Goal: Task Accomplishment & Management: Manage account settings

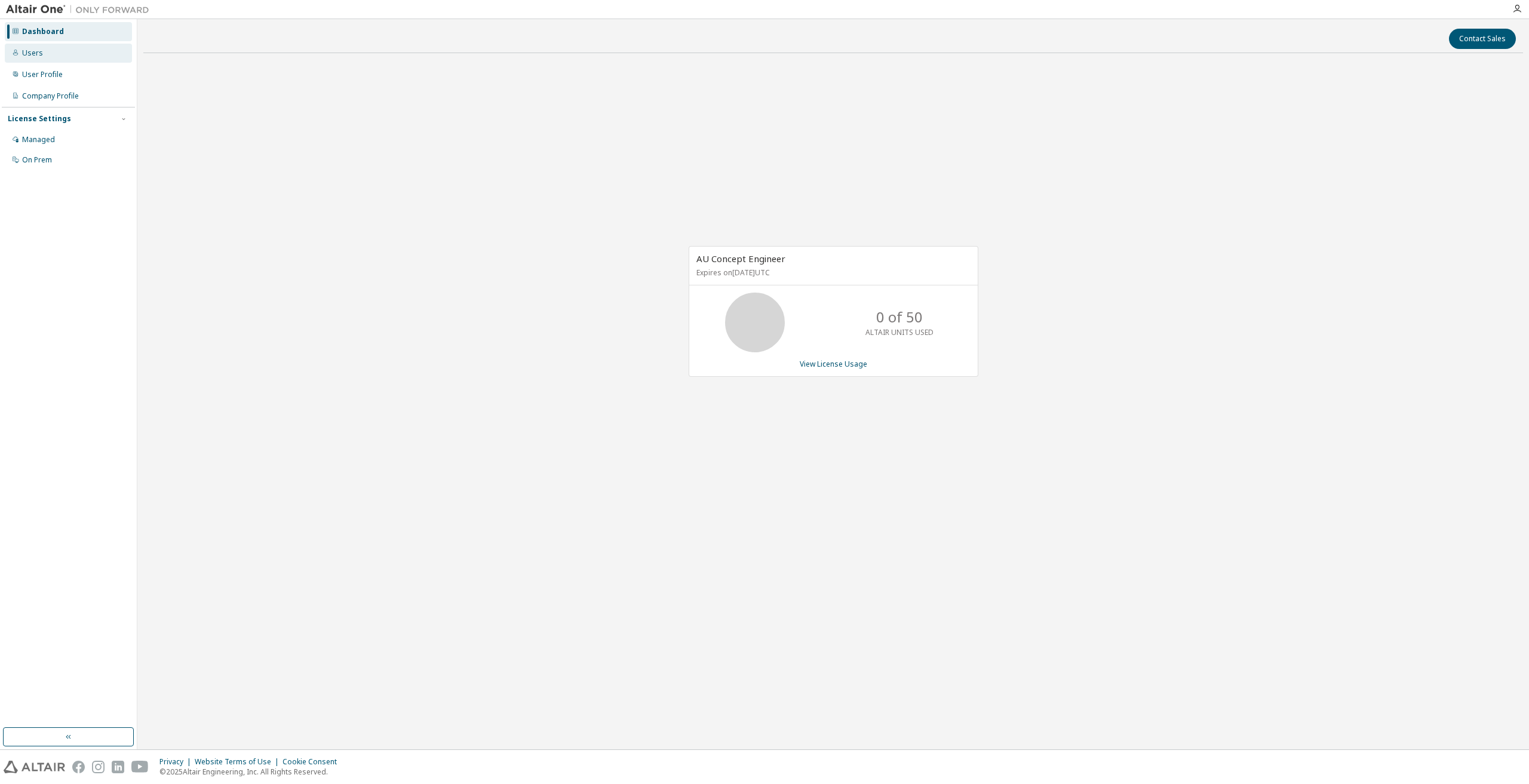
click at [42, 52] on div "Users" at bounding box center [68, 53] width 127 height 19
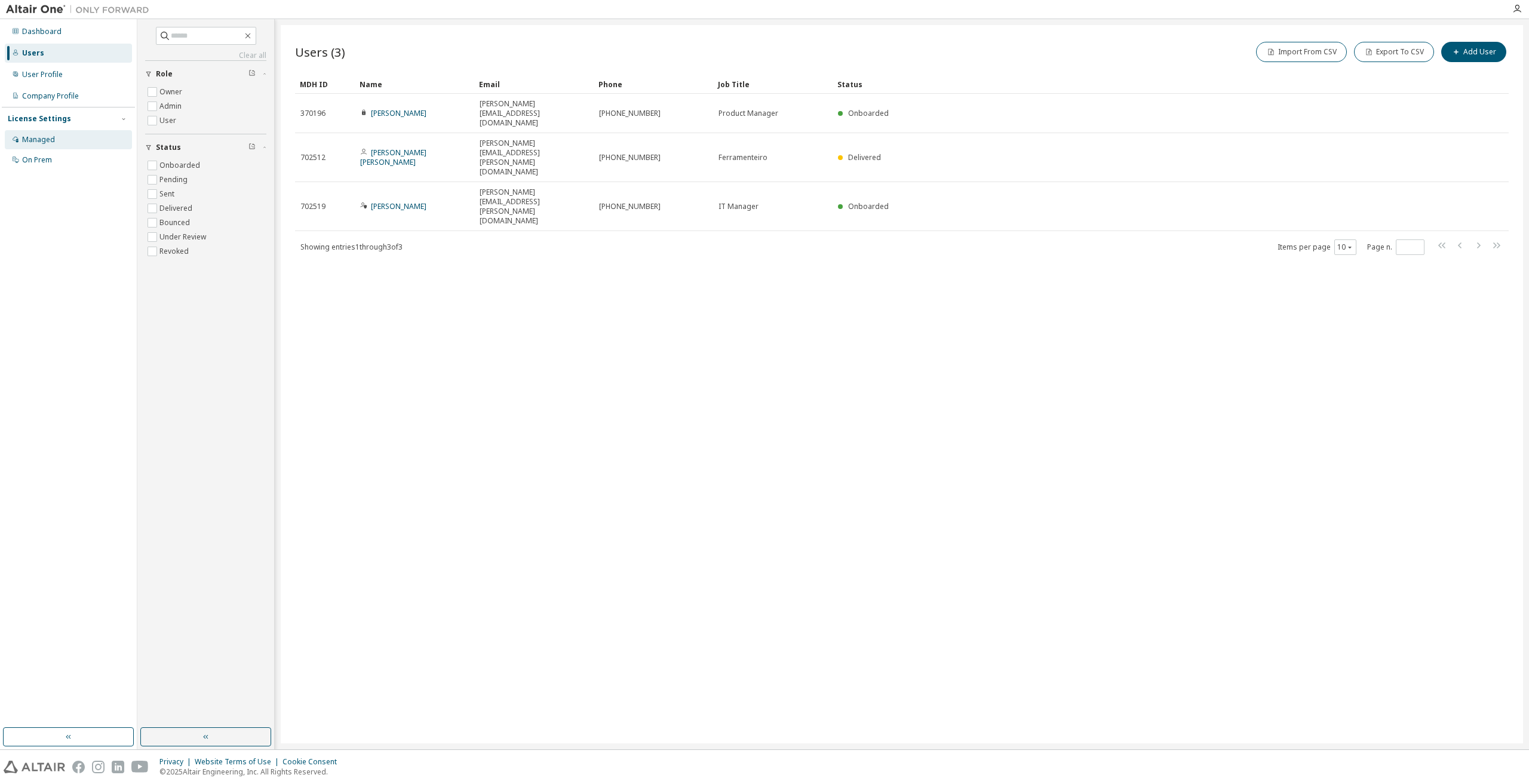
click at [40, 144] on div "Managed" at bounding box center [39, 139] width 33 height 10
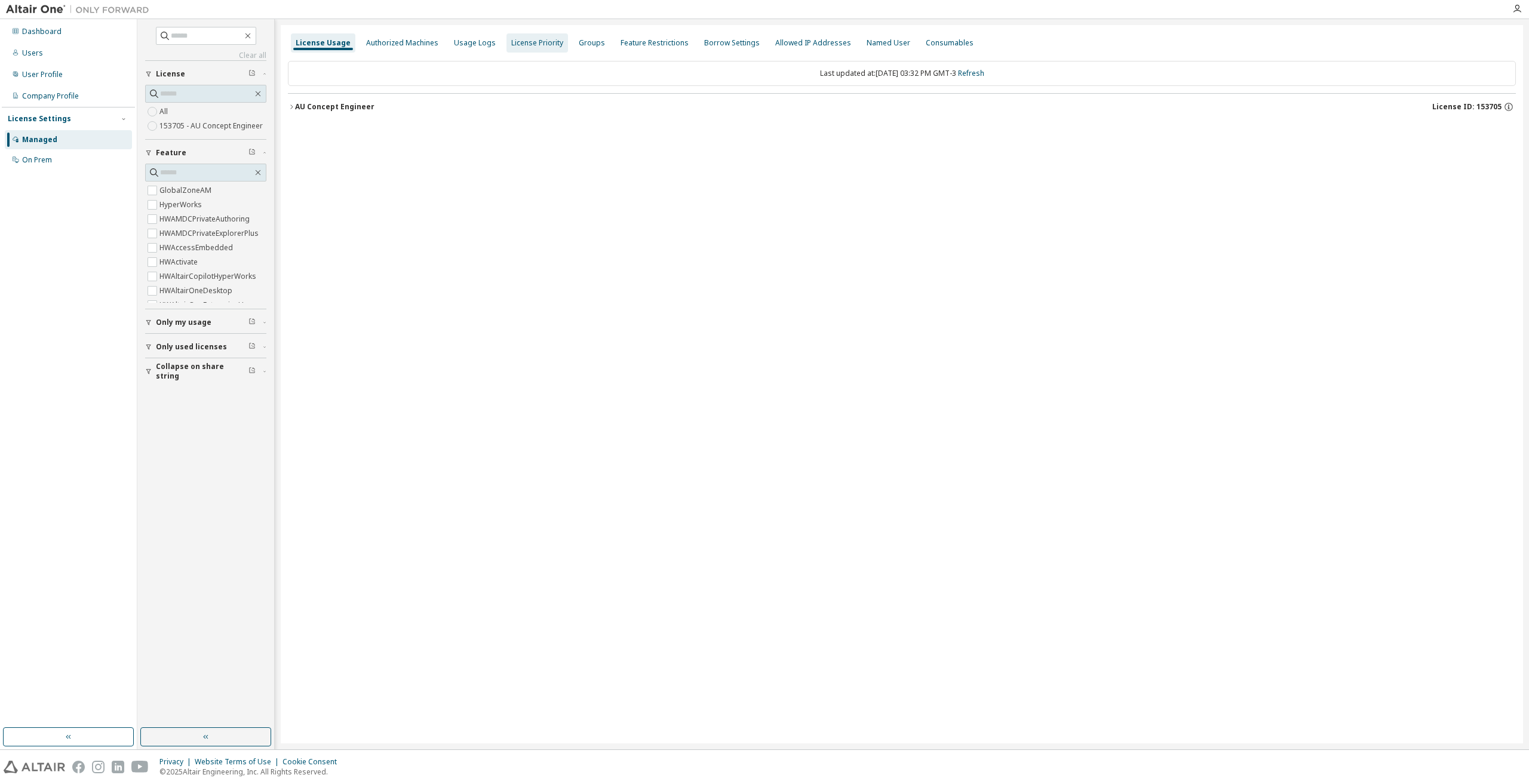
click at [391, 48] on div "Authorized Machines" at bounding box center [402, 43] width 82 height 19
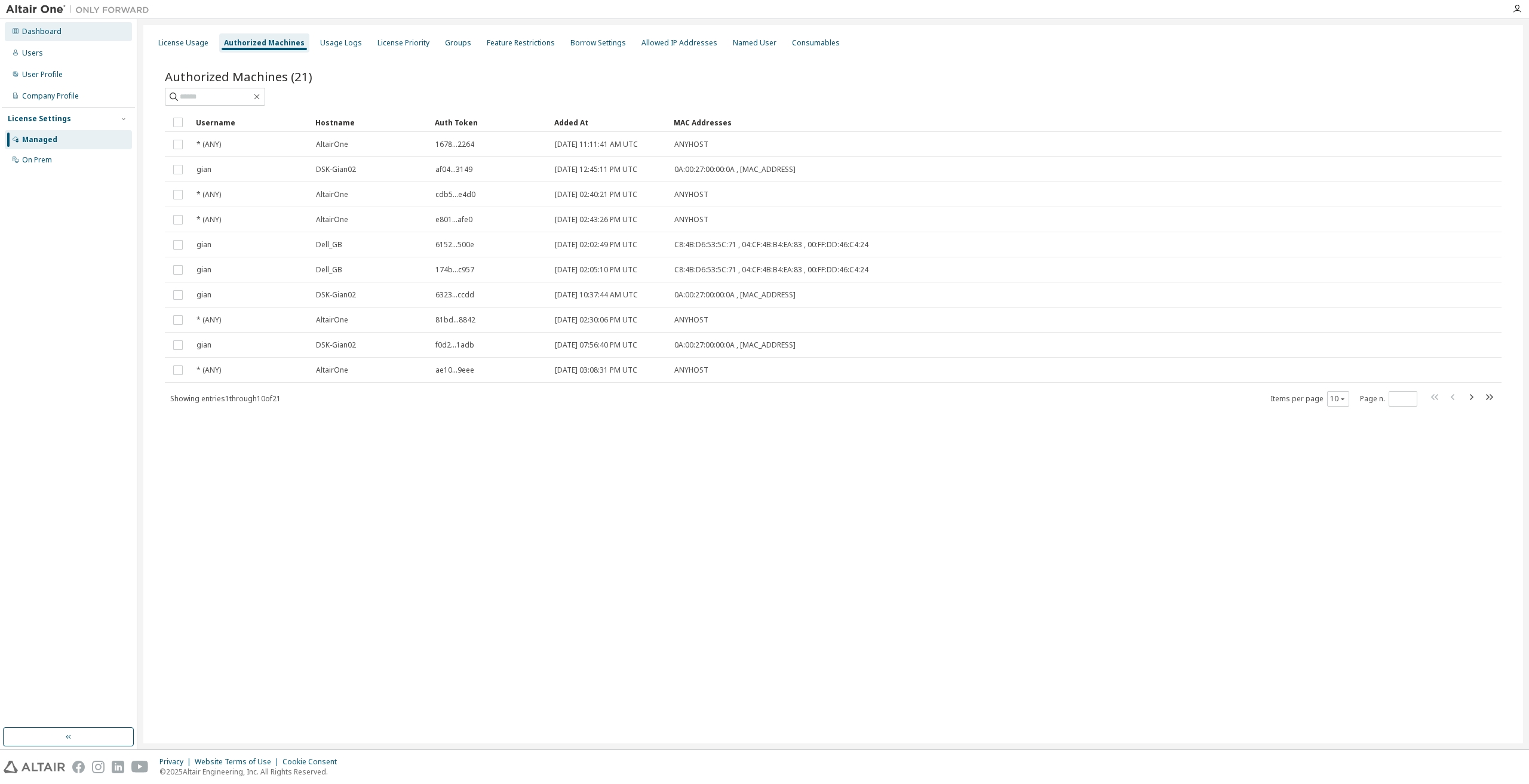
click at [55, 33] on div "Dashboard" at bounding box center [42, 31] width 40 height 10
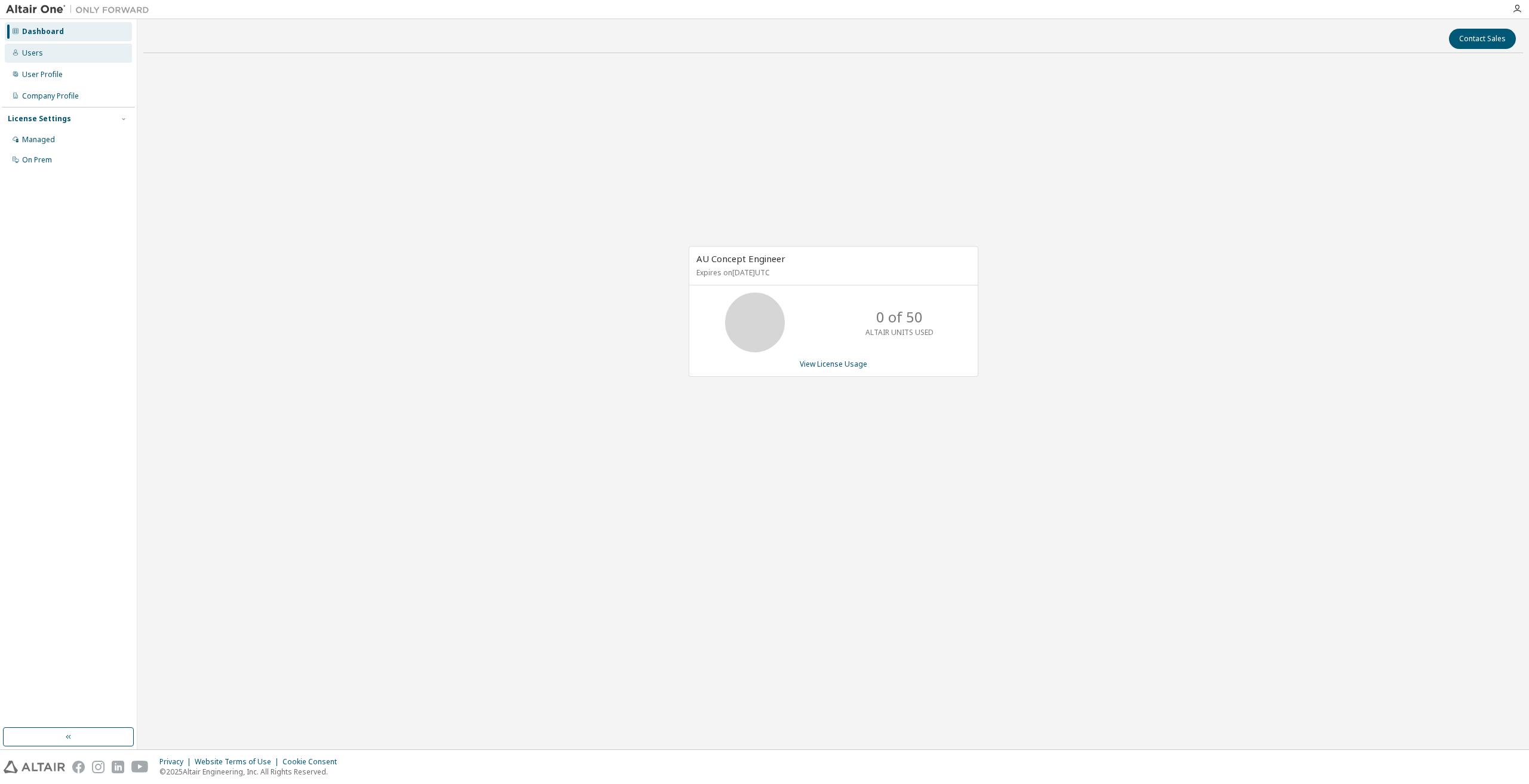
click at [34, 52] on div "Users" at bounding box center [33, 53] width 21 height 10
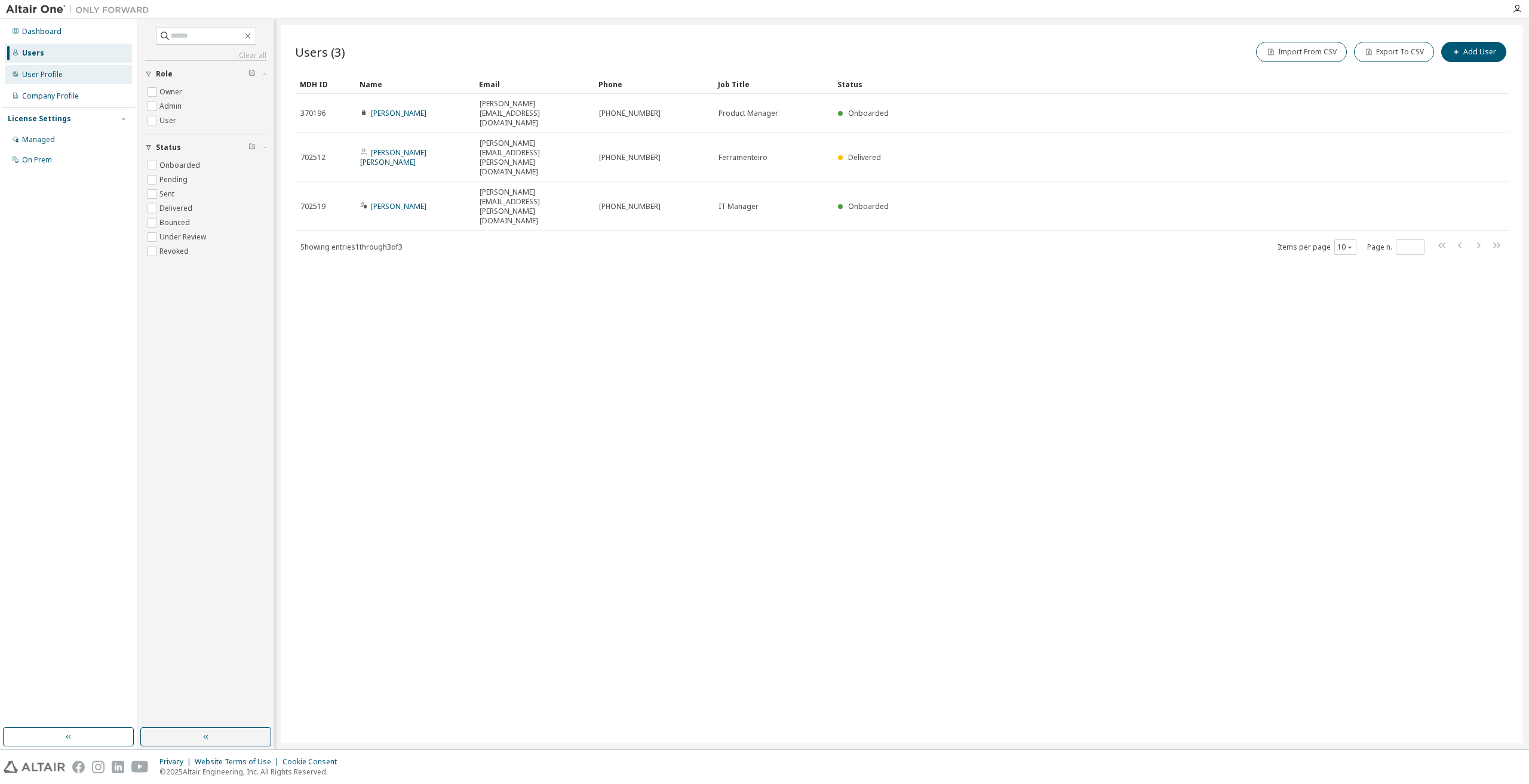
click at [46, 76] on div "User Profile" at bounding box center [43, 74] width 40 height 10
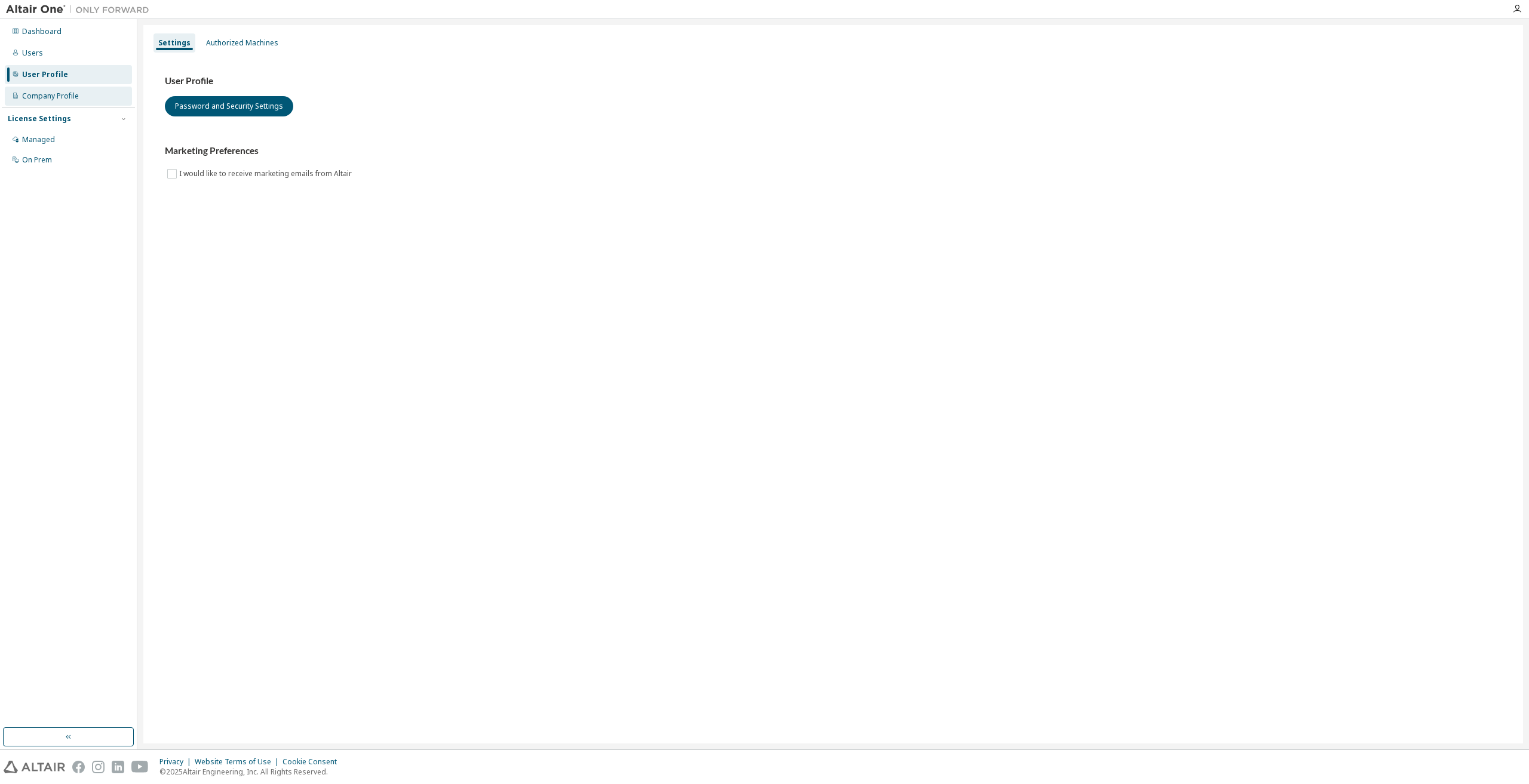
click at [56, 93] on div "Company Profile" at bounding box center [51, 96] width 57 height 10
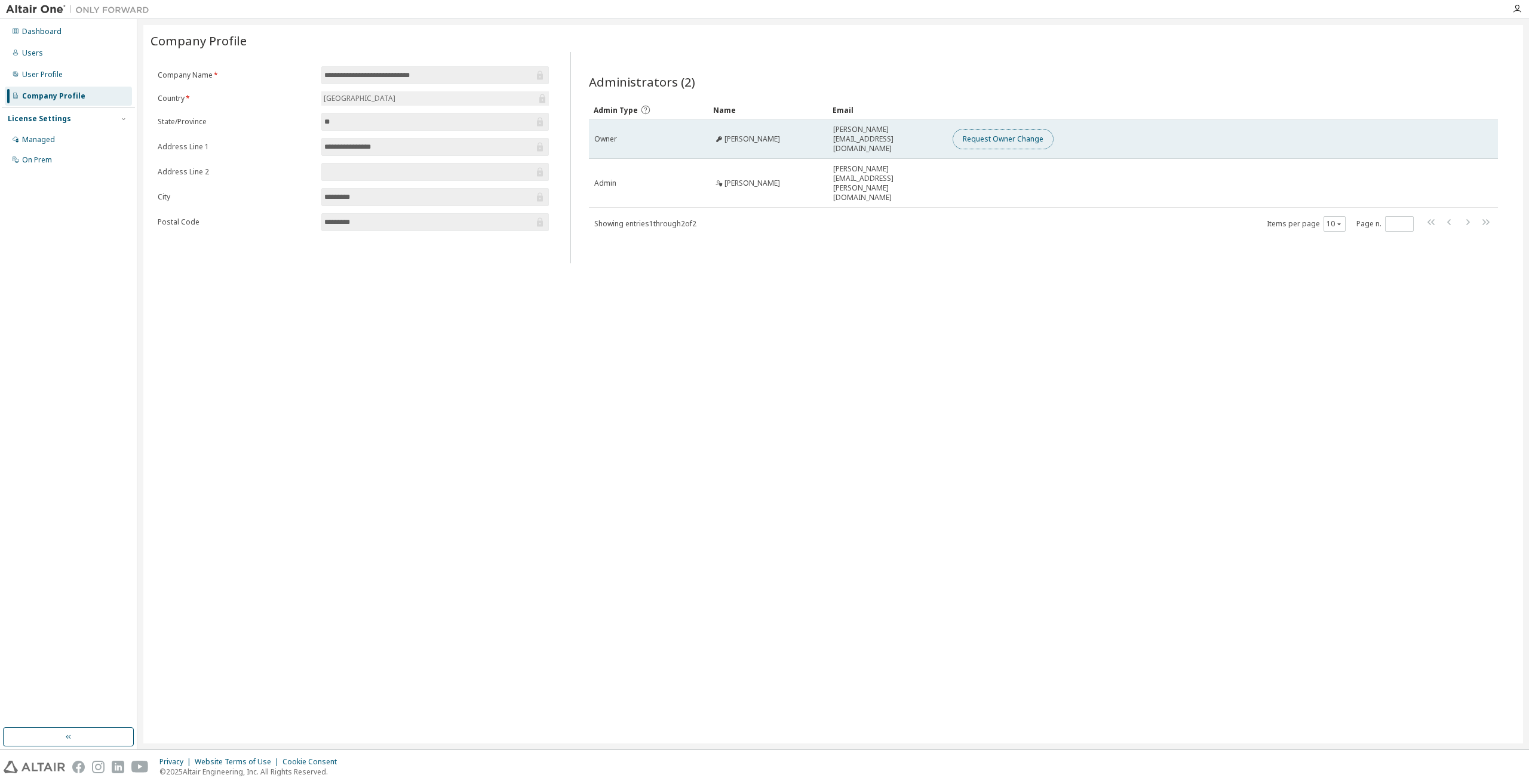
click at [999, 136] on button "Request Owner Change" at bounding box center [1003, 139] width 101 height 20
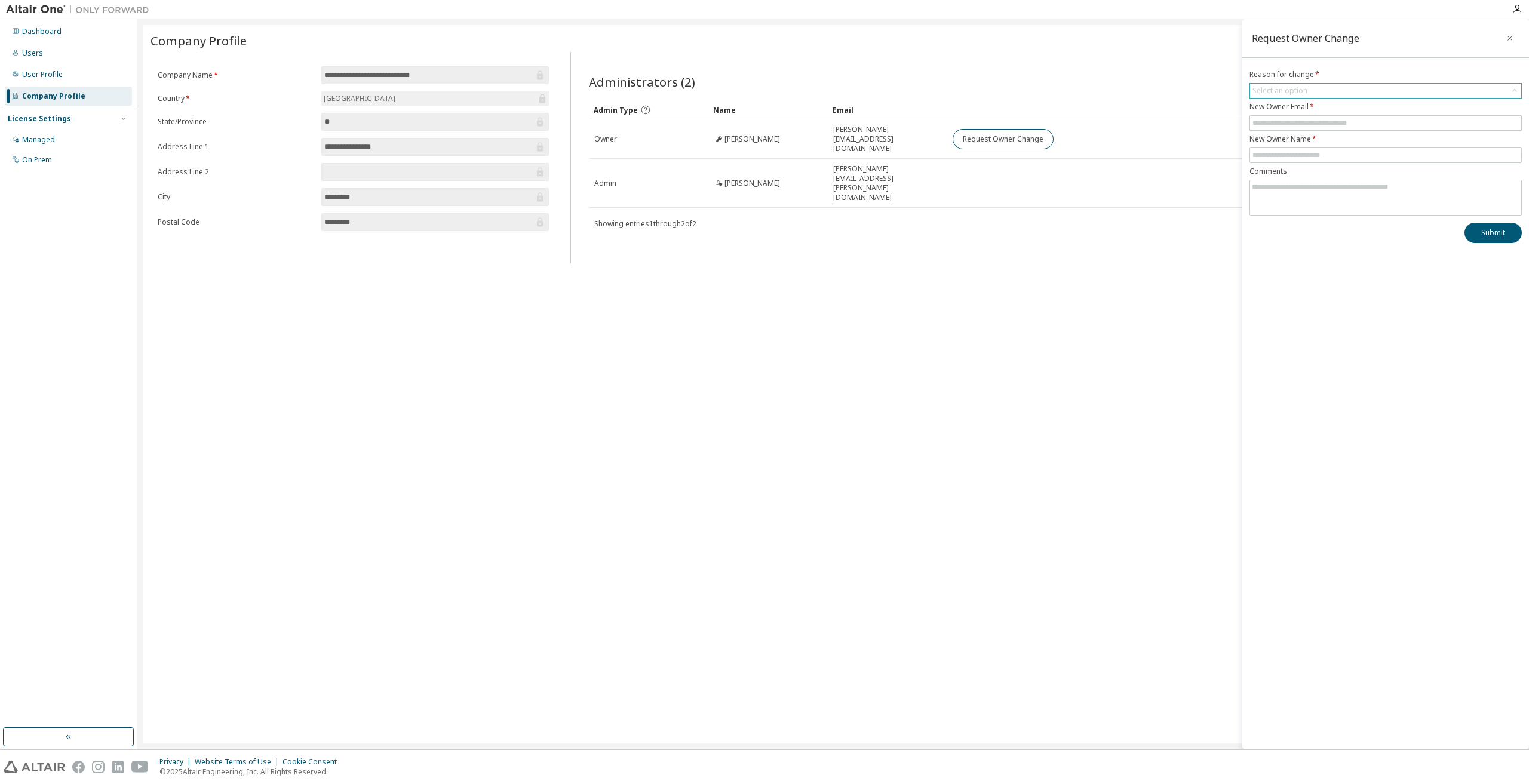
click at [1317, 88] on div "Select an option" at bounding box center [1386, 91] width 271 height 14
click at [1325, 92] on div "Select an option" at bounding box center [1386, 91] width 271 height 14
click at [1309, 93] on div "Select an option" at bounding box center [1386, 91] width 271 height 14
click at [1312, 127] on li "User has left organisation" at bounding box center [1385, 124] width 269 height 16
click at [1322, 125] on input "text" at bounding box center [1386, 123] width 267 height 10
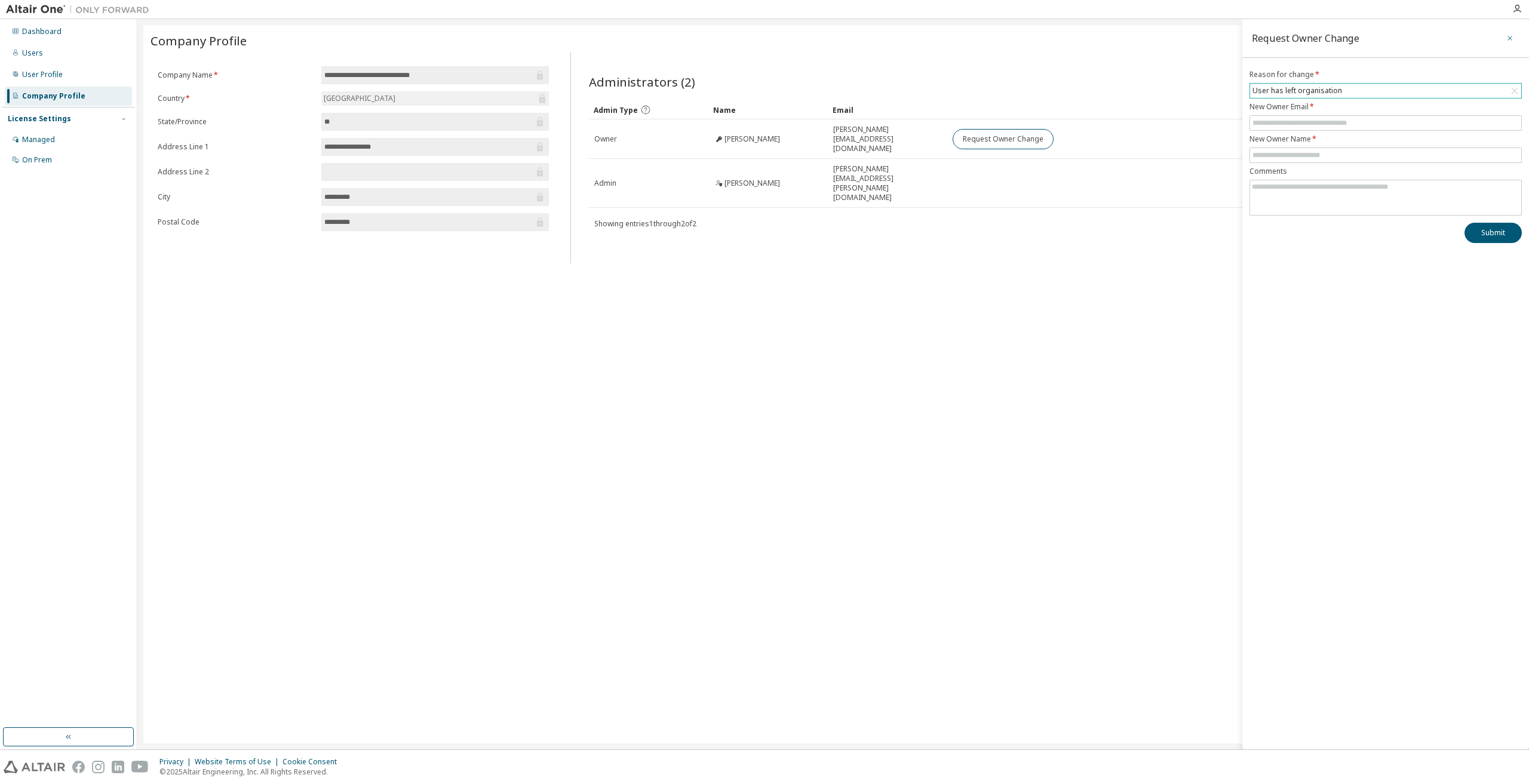
click at [1508, 38] on icon "button" at bounding box center [1510, 38] width 8 height 10
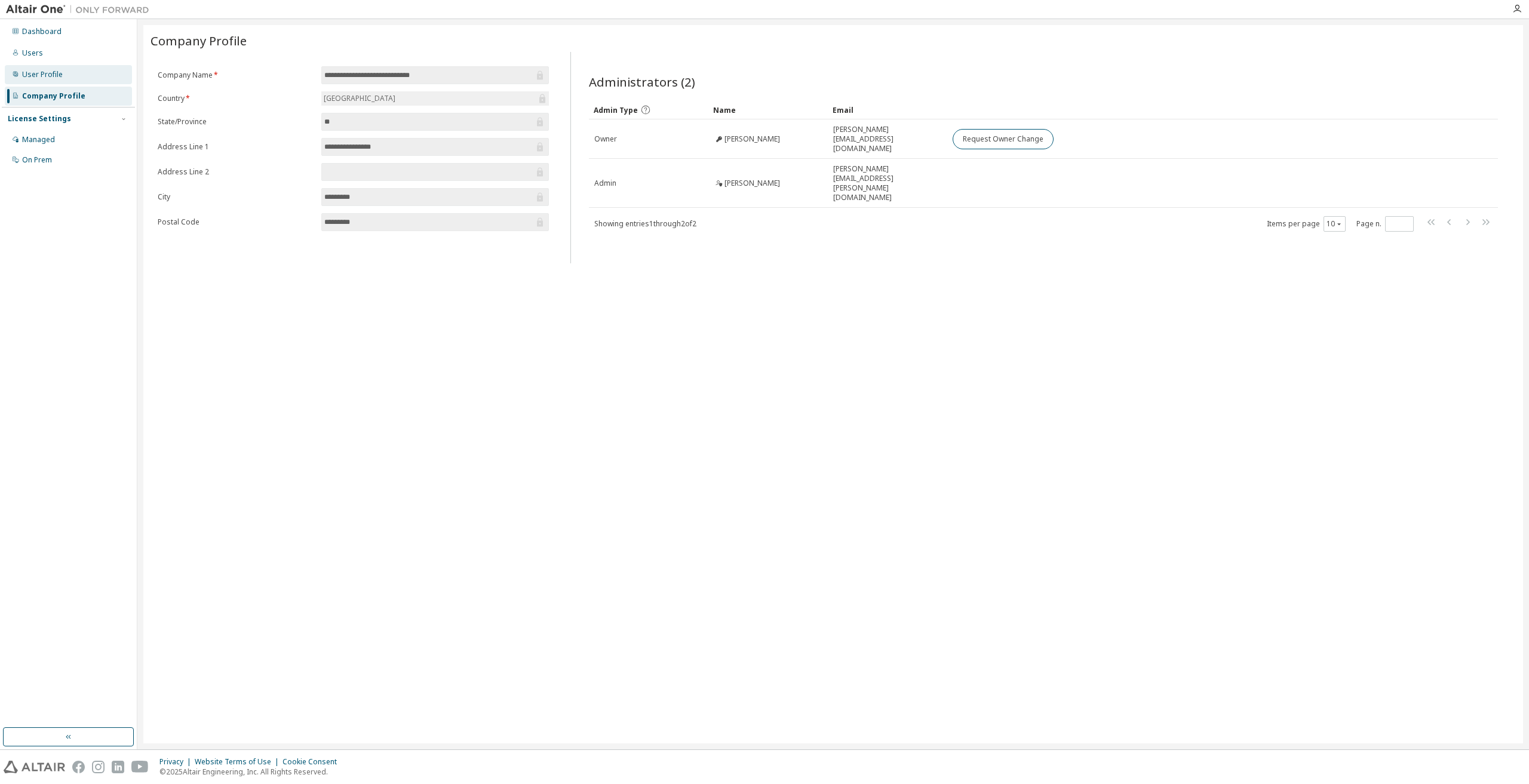
click at [79, 81] on div "User Profile" at bounding box center [68, 75] width 127 height 19
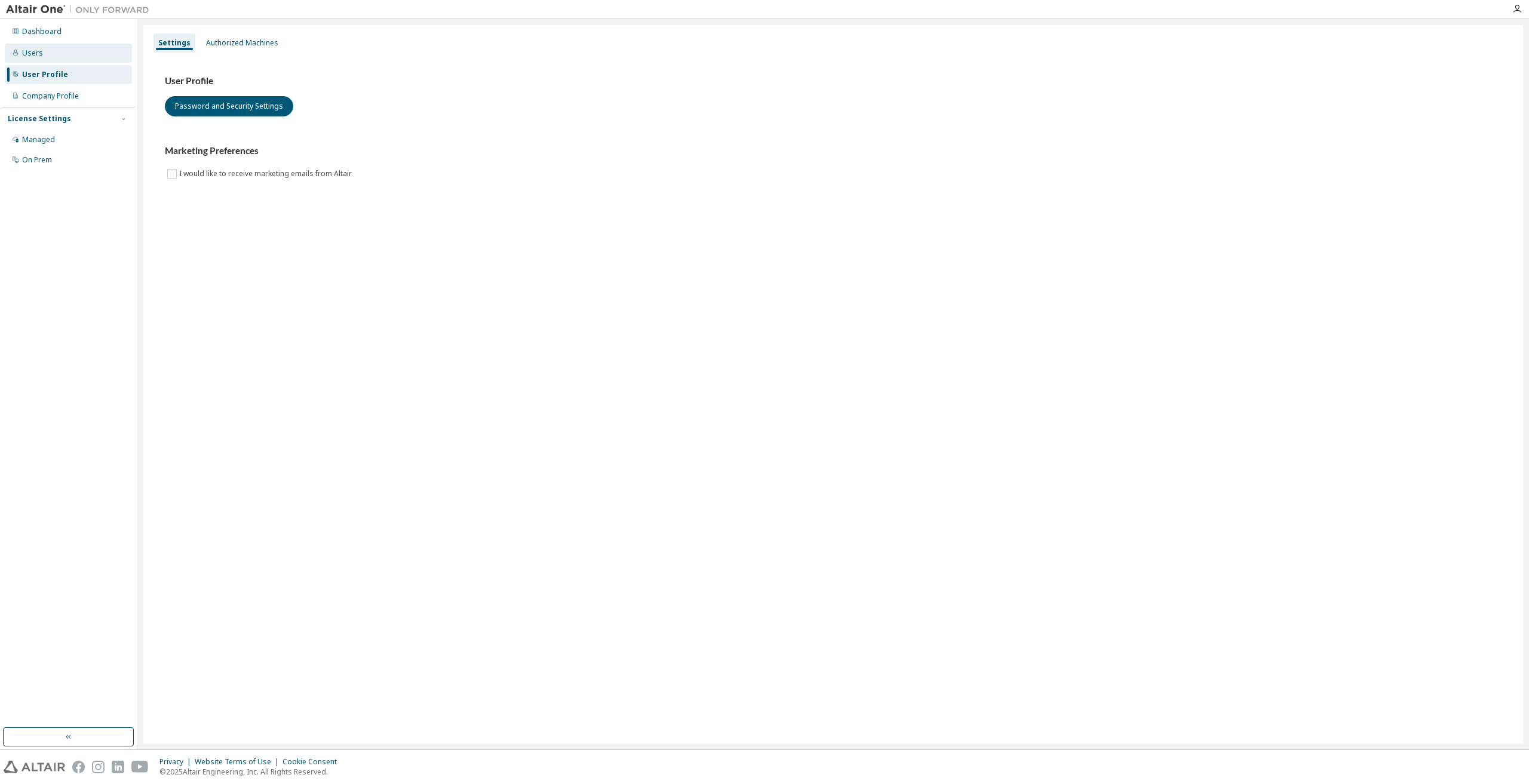
click at [68, 50] on div "Users" at bounding box center [68, 53] width 127 height 19
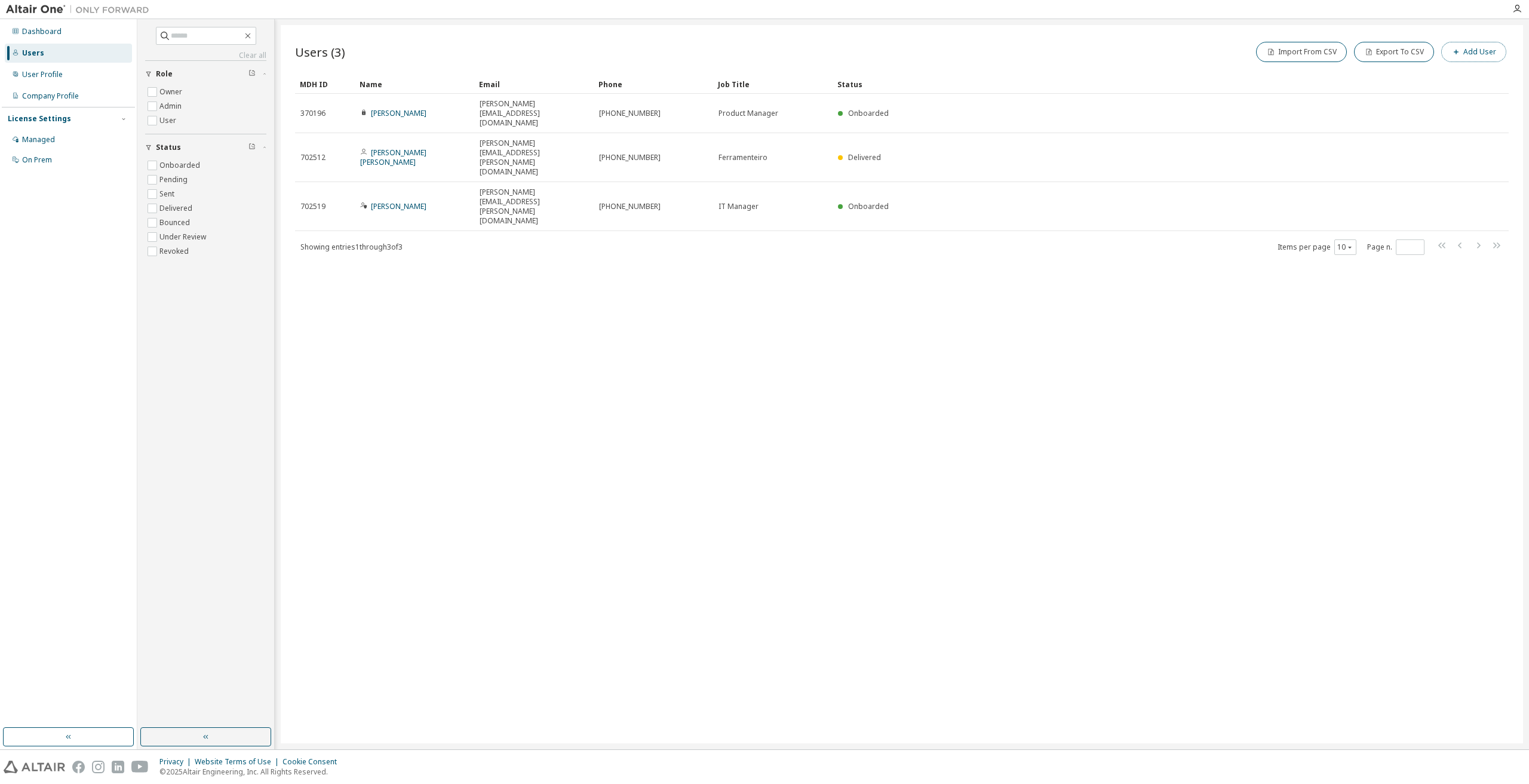
click at [1489, 54] on button "Add User" at bounding box center [1474, 52] width 65 height 20
click at [1413, 81] on input "email" at bounding box center [1444, 77] width 151 height 10
type input "**********"
click at [1421, 95] on span at bounding box center [1444, 100] width 157 height 16
click at [1417, 98] on input "text" at bounding box center [1444, 100] width 151 height 10
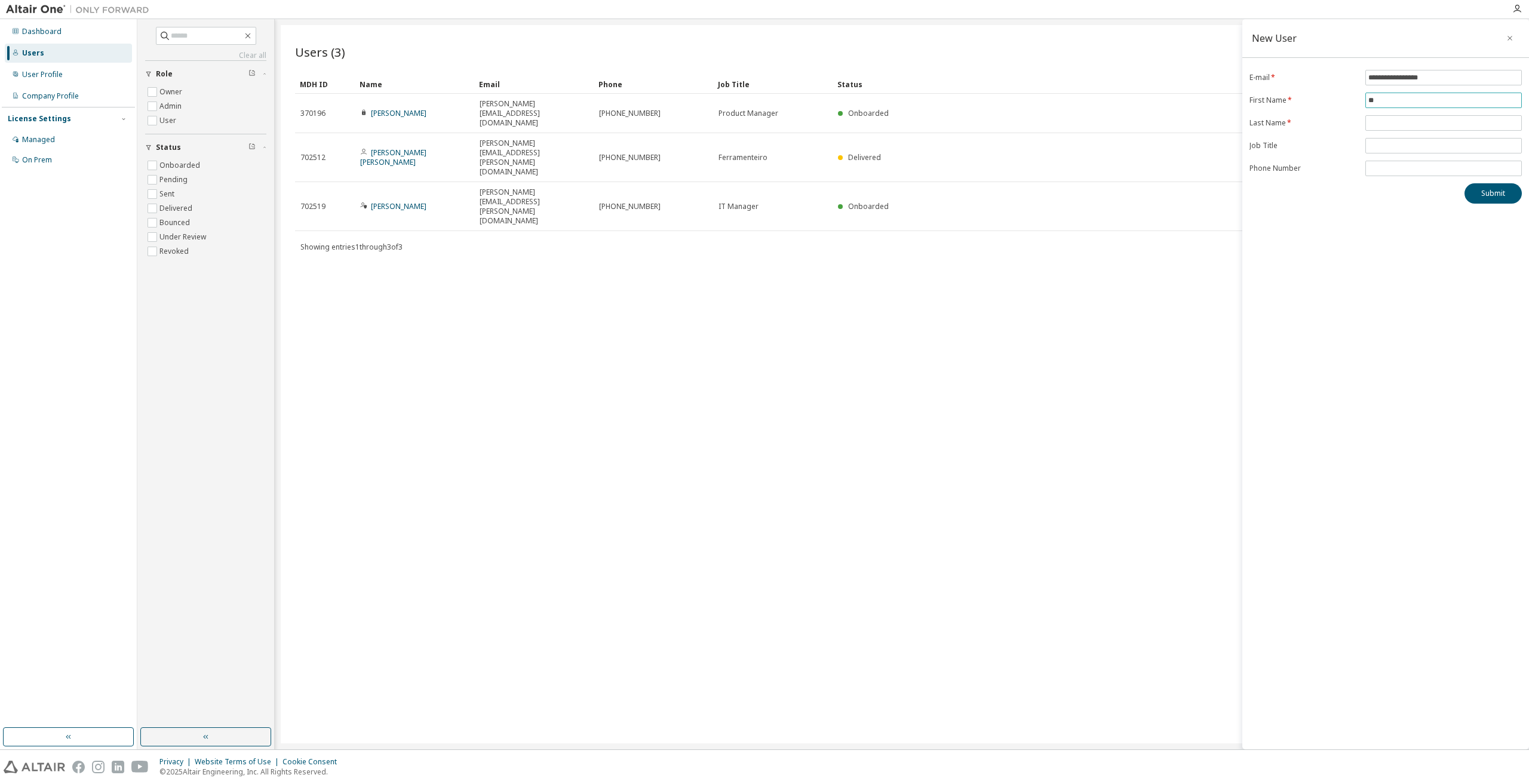
type input "**"
type input "*******"
type input "**********"
click at [1378, 169] on input "**********" at bounding box center [1444, 168] width 151 height 10
type input "**********"
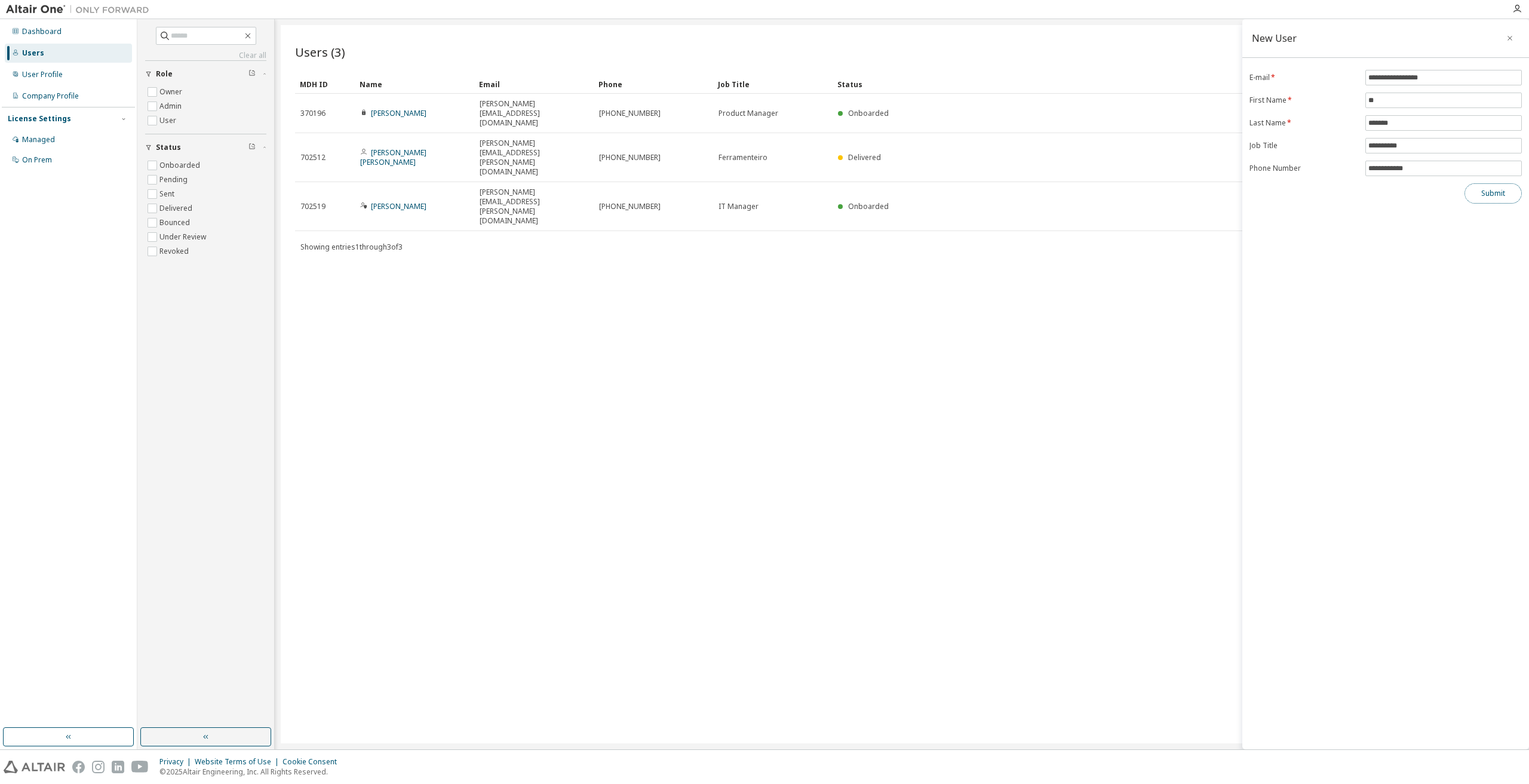
click at [1492, 189] on button "Submit" at bounding box center [1493, 193] width 58 height 20
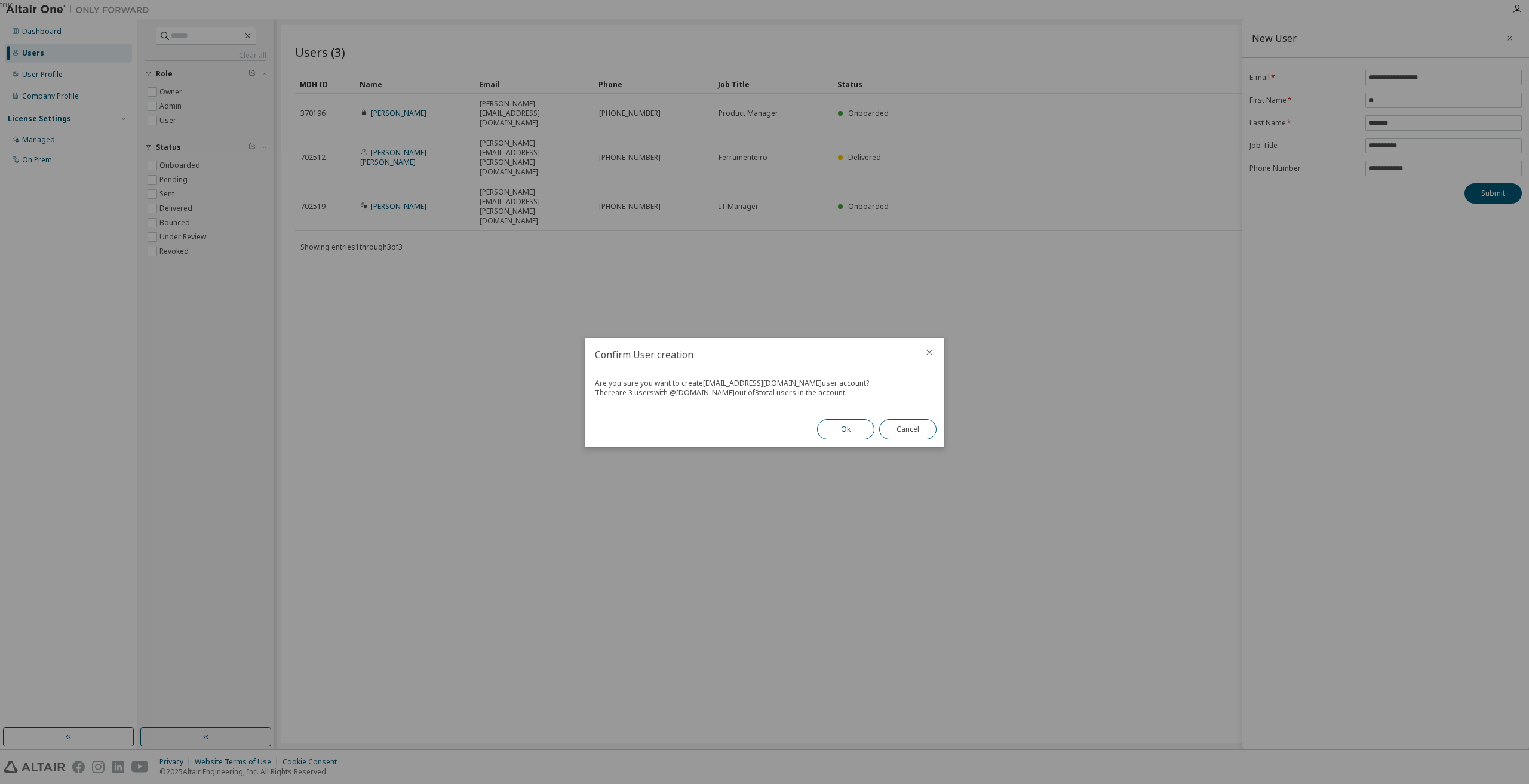
click at [856, 429] on button "Ok" at bounding box center [846, 429] width 58 height 20
click at [899, 428] on button "Close" at bounding box center [908, 429] width 58 height 20
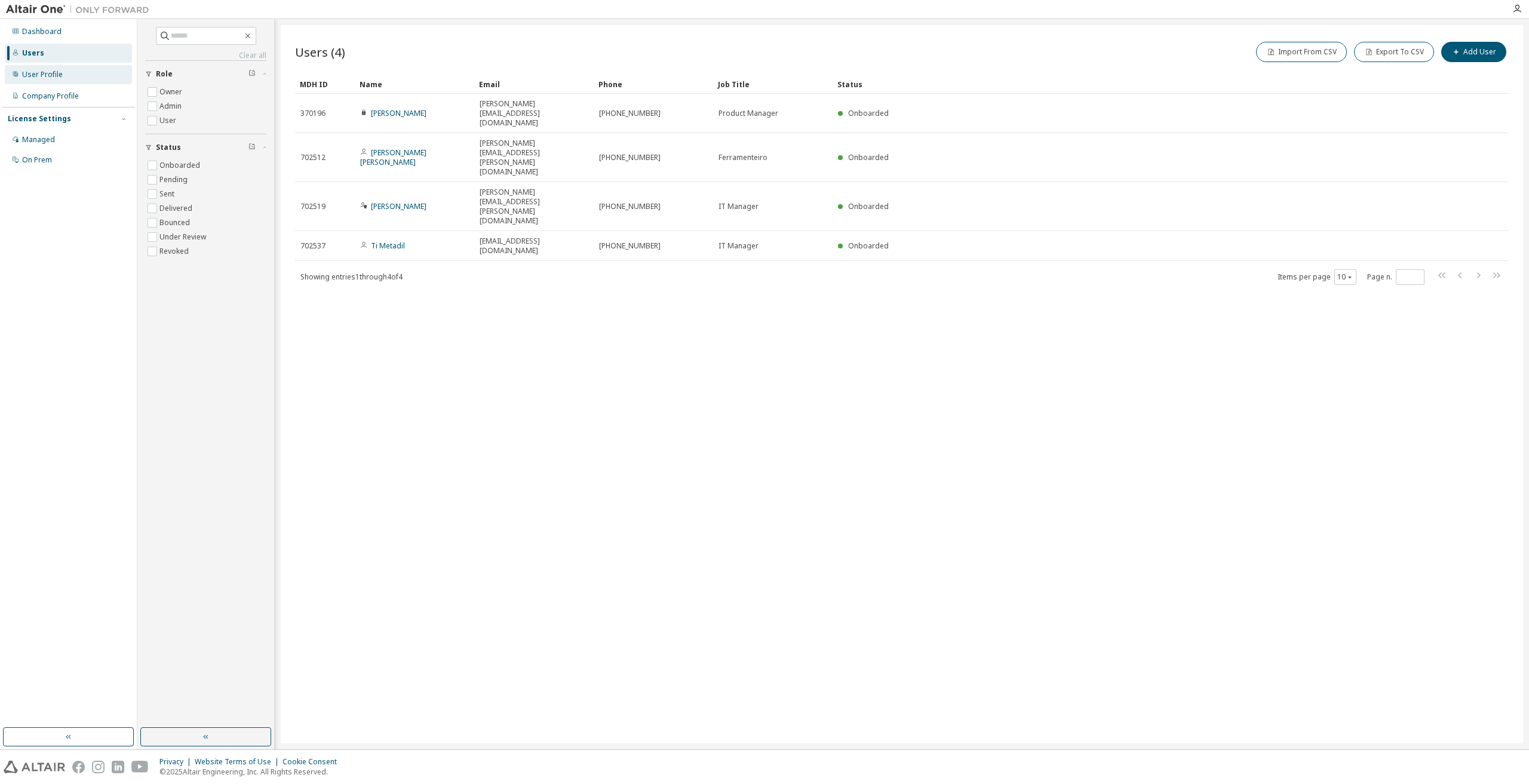
click at [50, 73] on div "User Profile" at bounding box center [43, 74] width 40 height 10
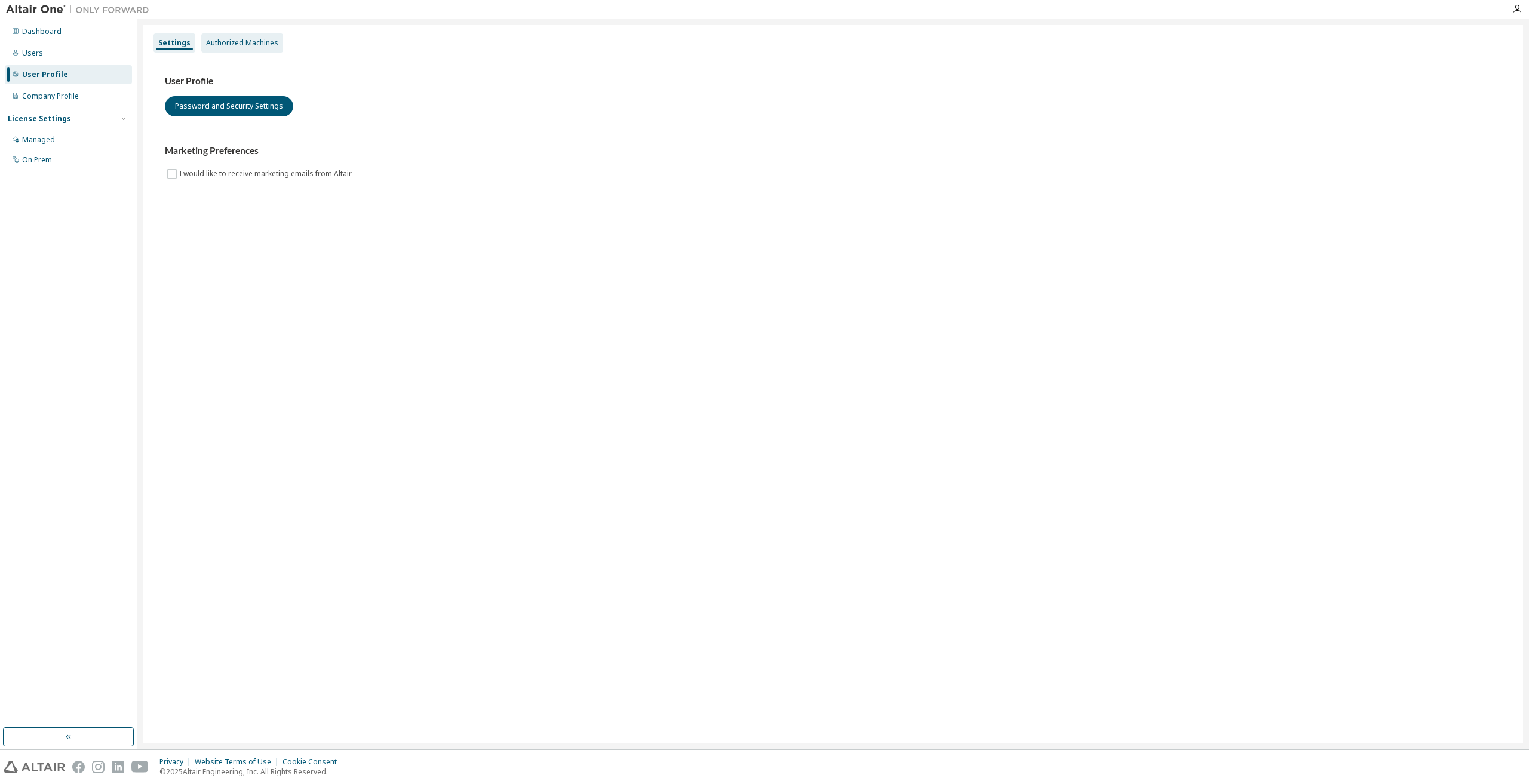
click at [222, 44] on div "Authorized Machines" at bounding box center [242, 43] width 72 height 10
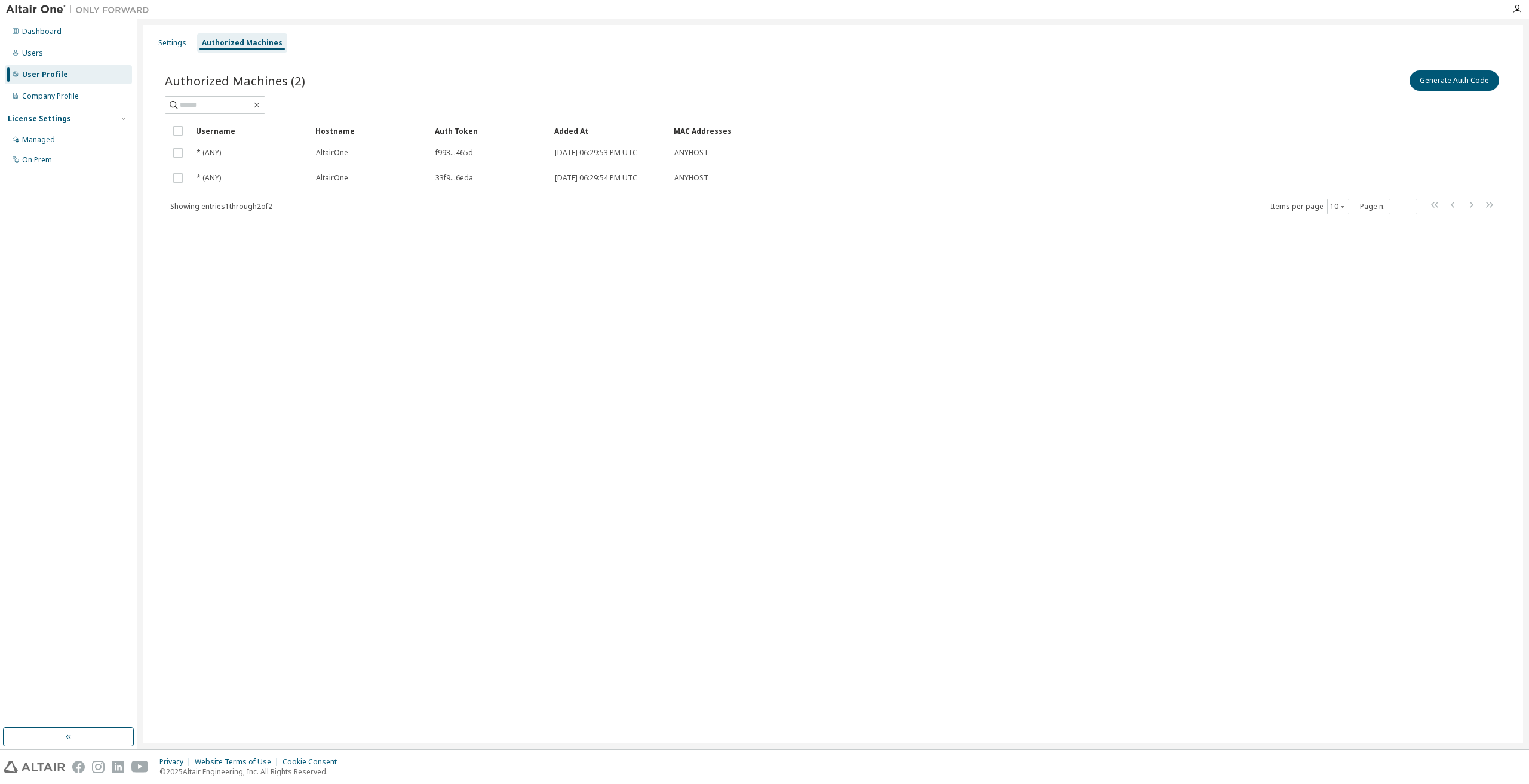
click at [197, 42] on div "Authorized Machines" at bounding box center [242, 43] width 90 height 19
click at [163, 40] on div "Settings" at bounding box center [172, 43] width 28 height 10
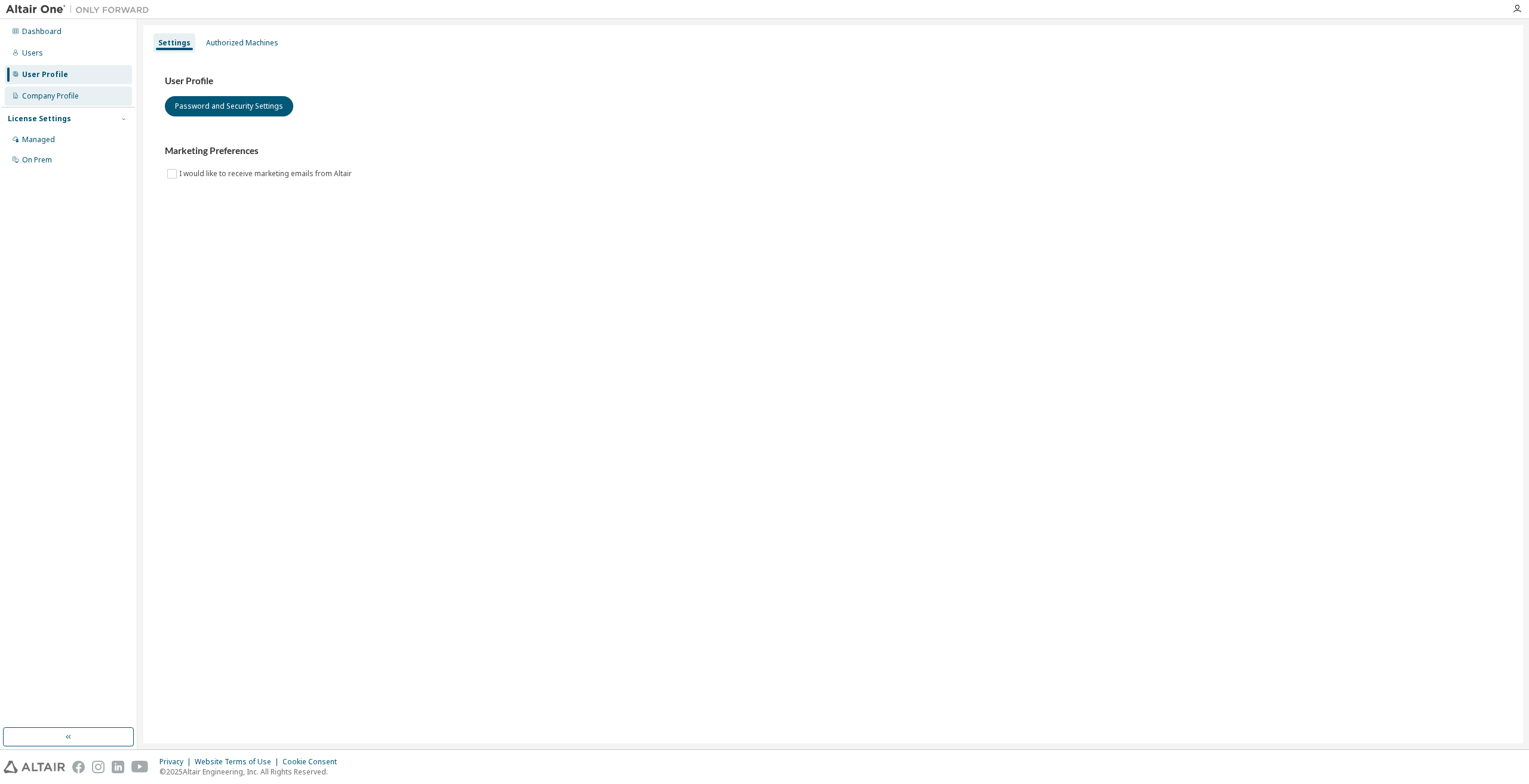
click at [34, 101] on div "Company Profile" at bounding box center [68, 97] width 127 height 19
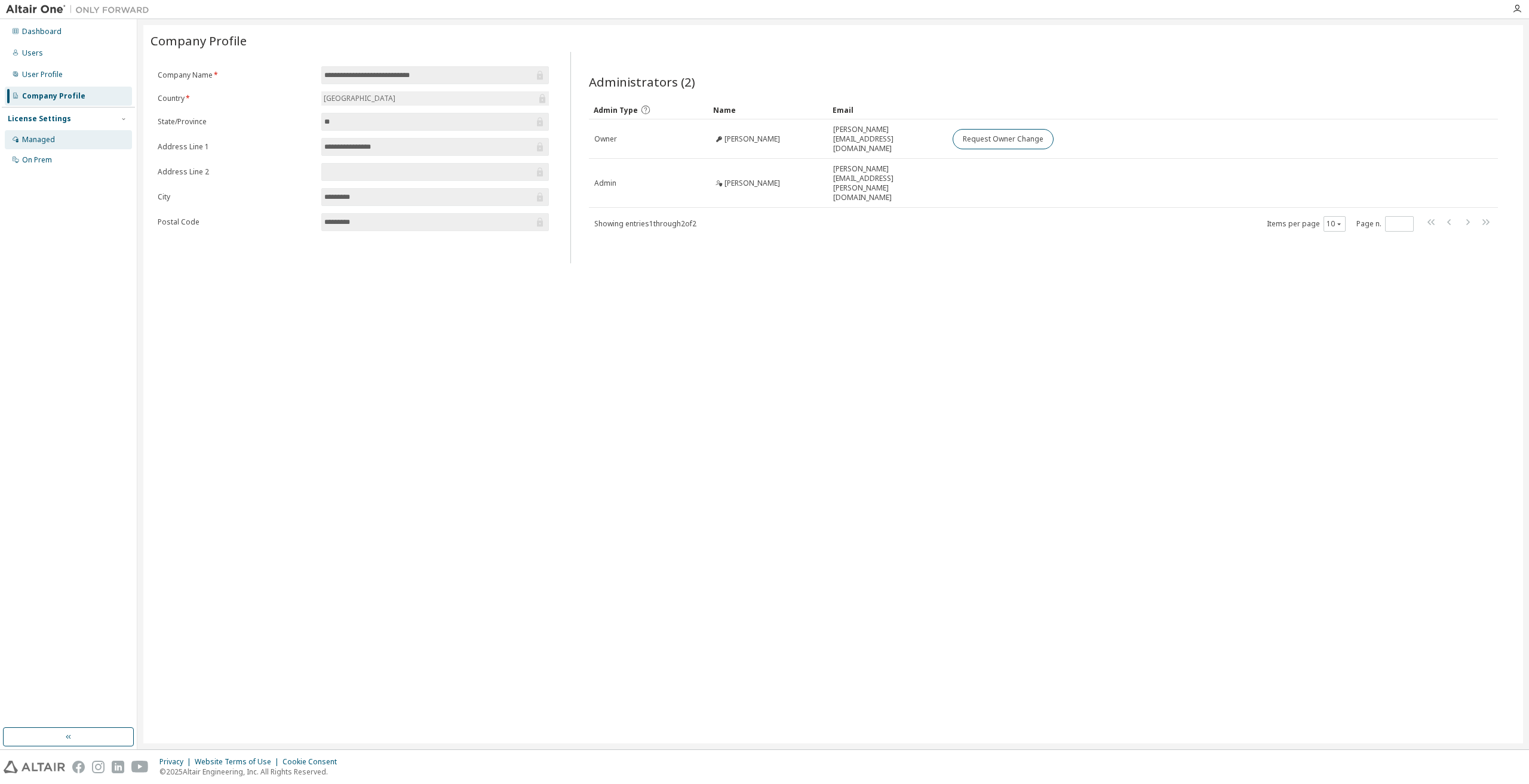
click at [48, 135] on div "Managed" at bounding box center [39, 139] width 33 height 10
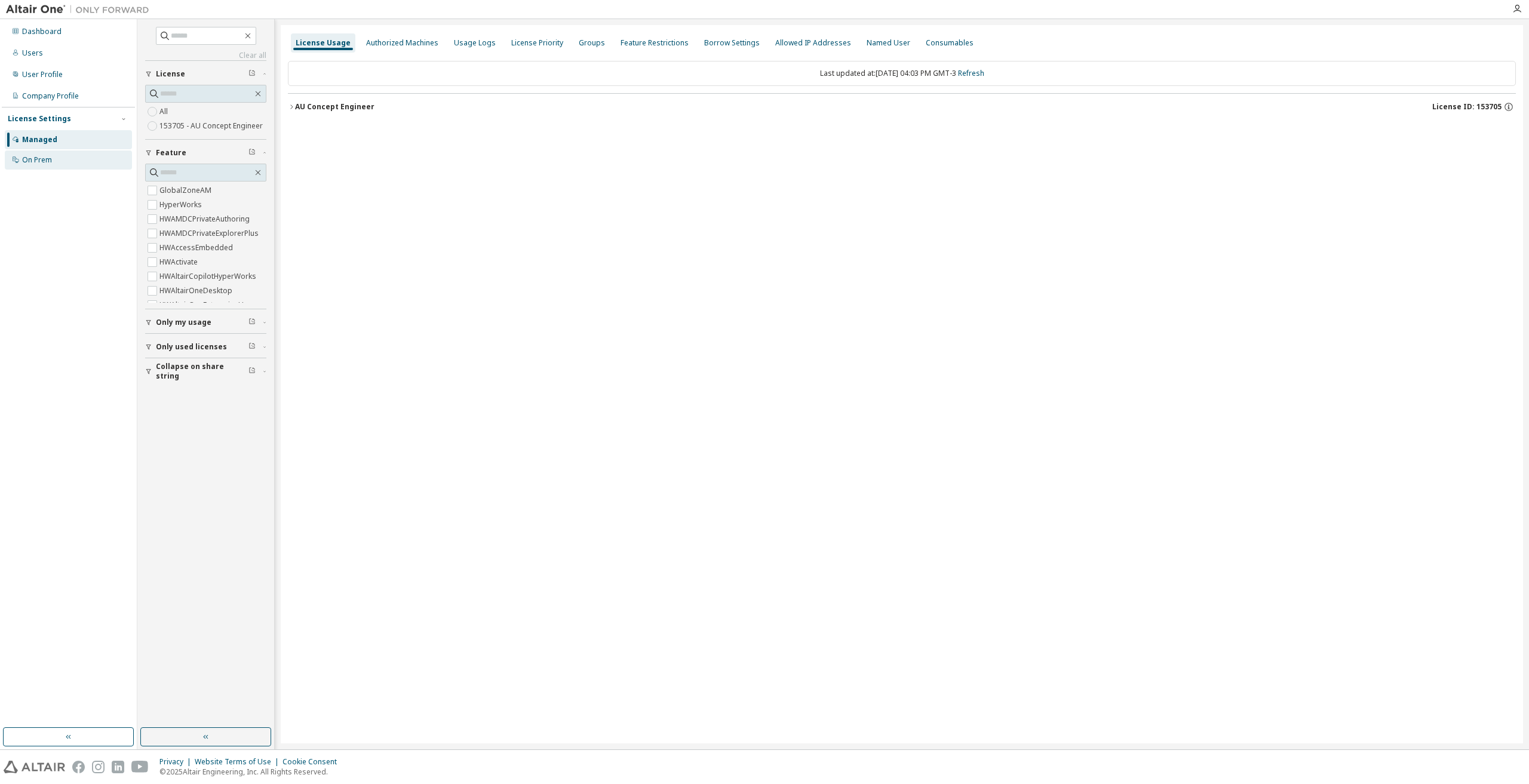
click at [46, 158] on div "On Prem" at bounding box center [37, 159] width 30 height 10
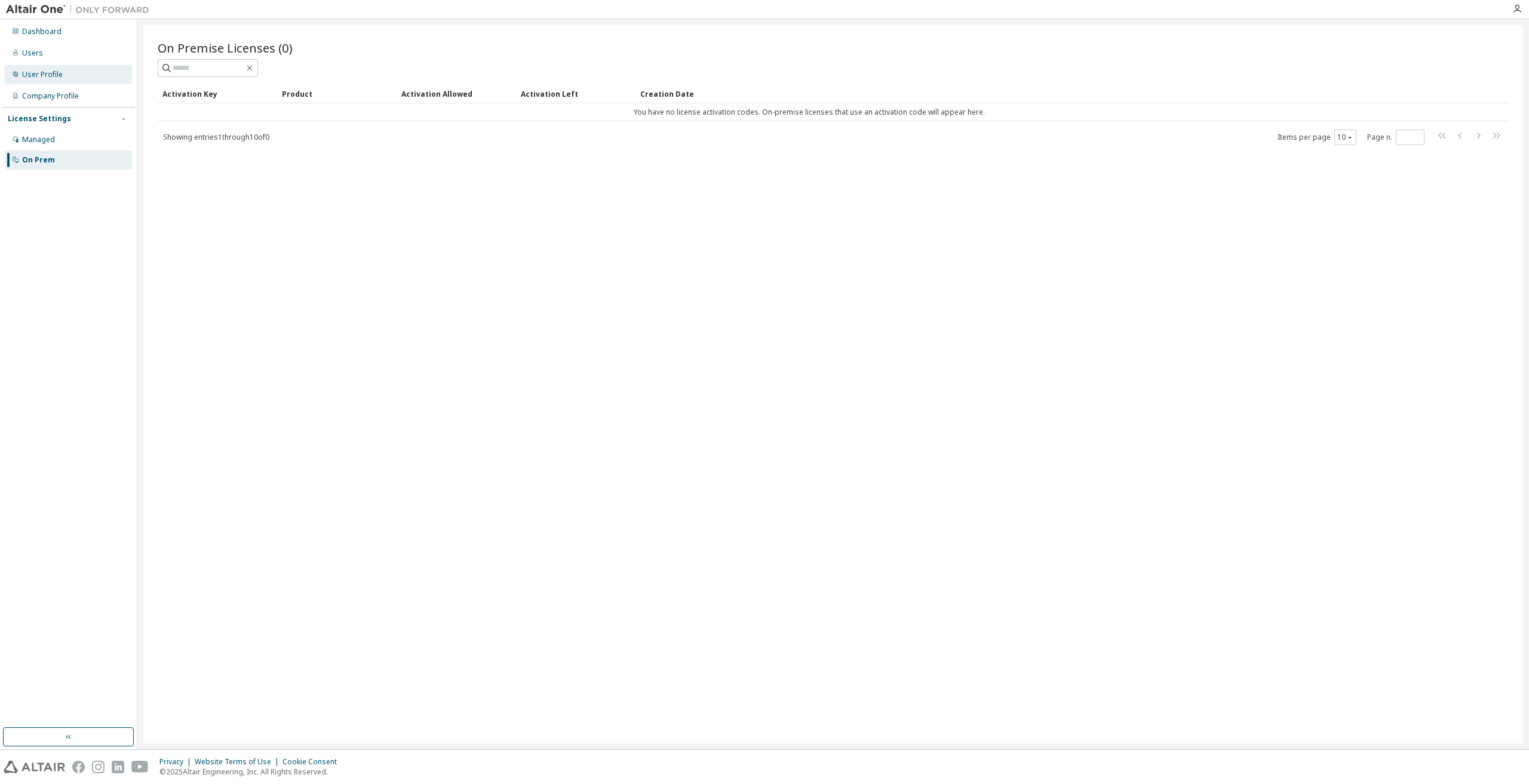
click at [43, 81] on div "User Profile" at bounding box center [68, 75] width 127 height 19
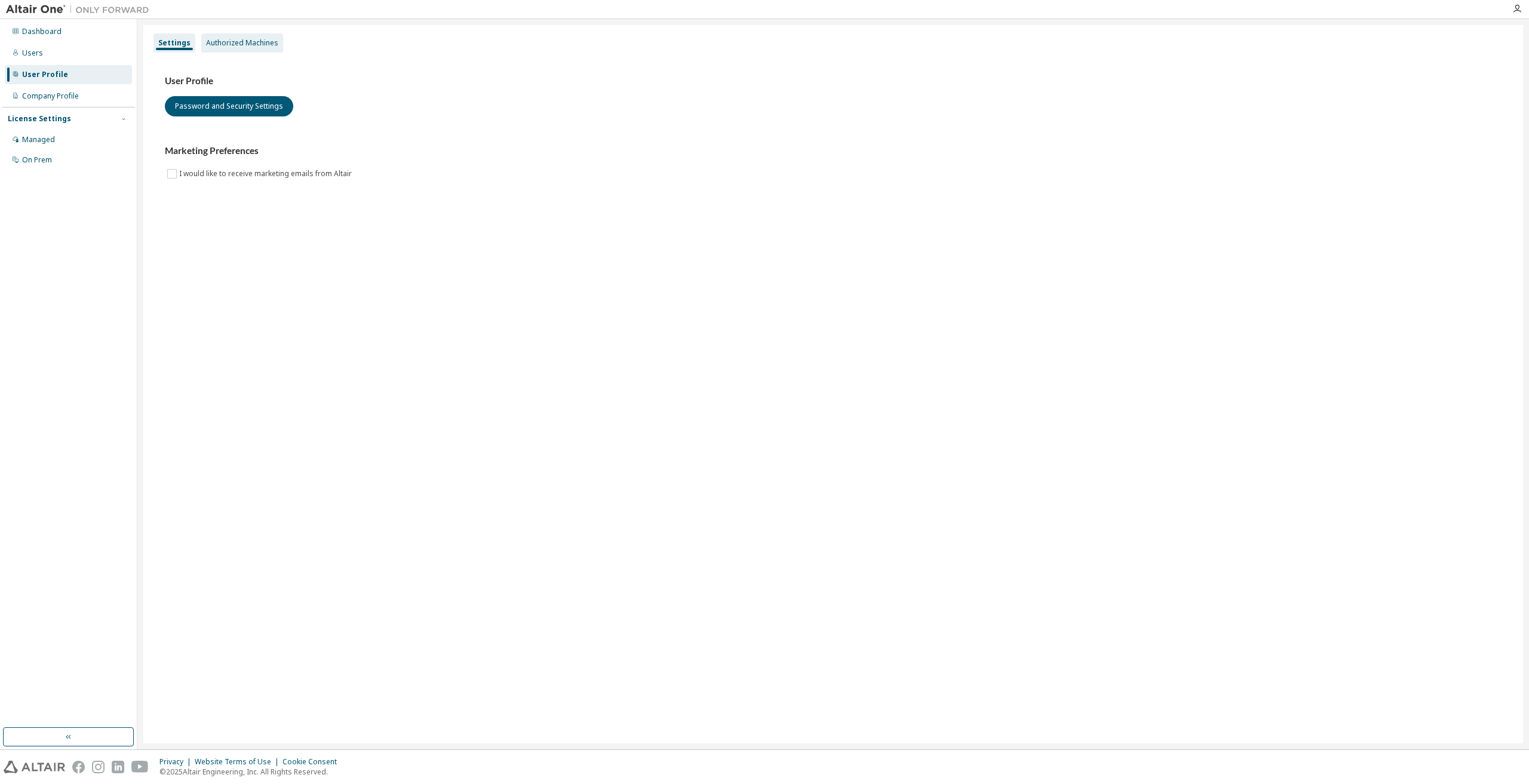
click at [228, 43] on div "Authorized Machines" at bounding box center [242, 43] width 72 height 10
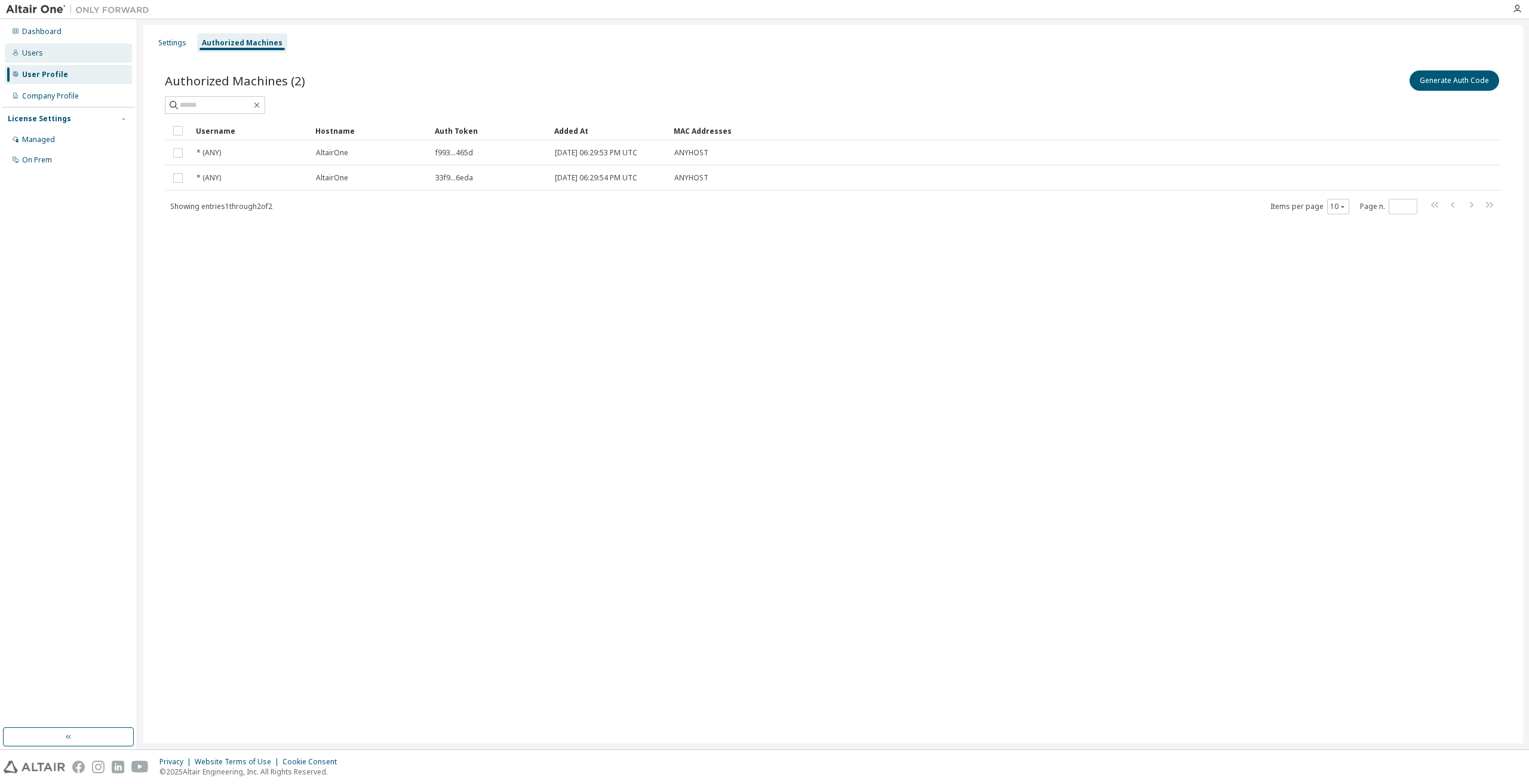
drag, startPoint x: 29, startPoint y: 57, endPoint x: 31, endPoint y: 51, distance: 6.3
click at [29, 56] on div "Users" at bounding box center [33, 53] width 21 height 10
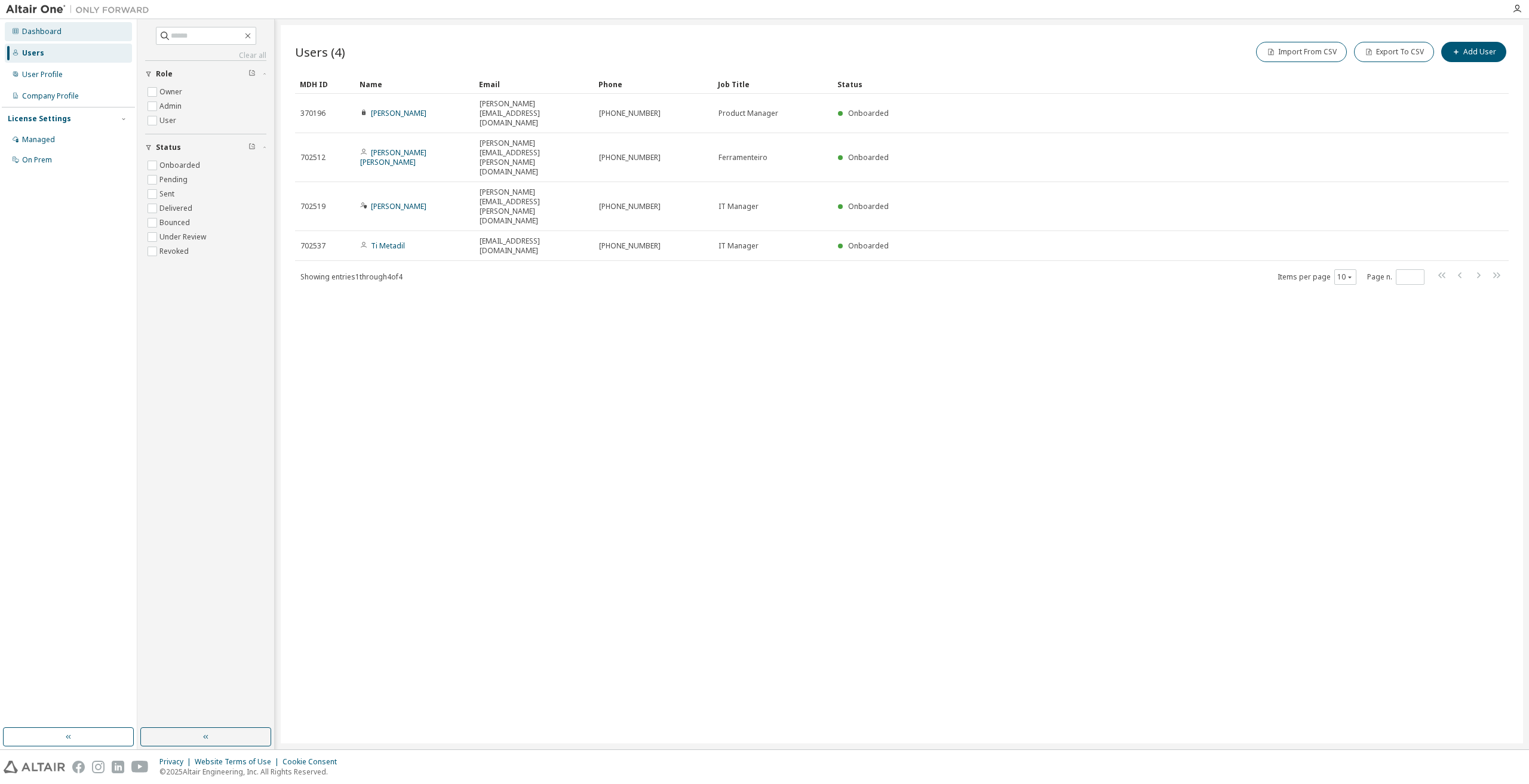
click at [49, 22] on div "Dashboard" at bounding box center [68, 32] width 127 height 19
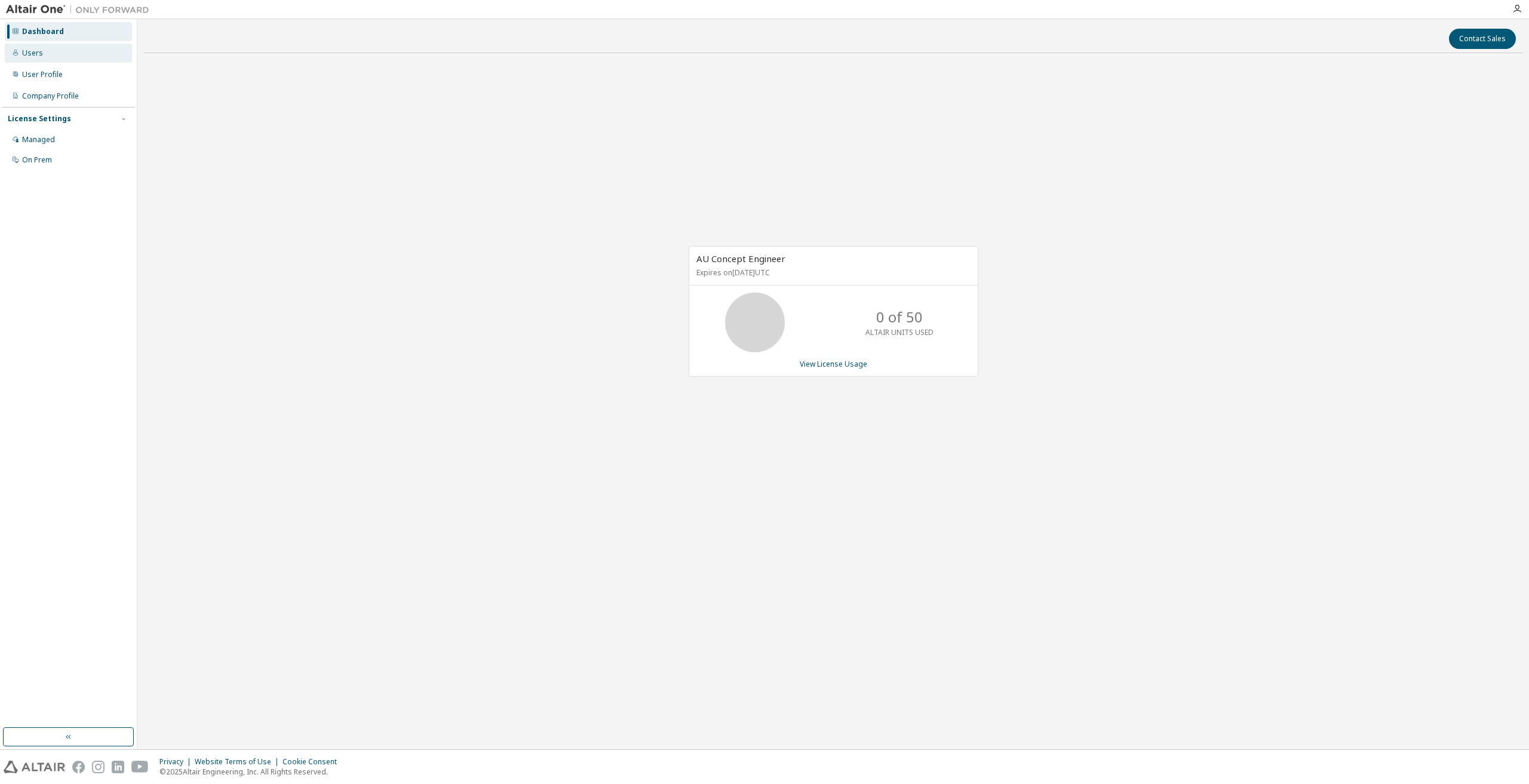
click at [46, 48] on div "Users" at bounding box center [68, 53] width 127 height 19
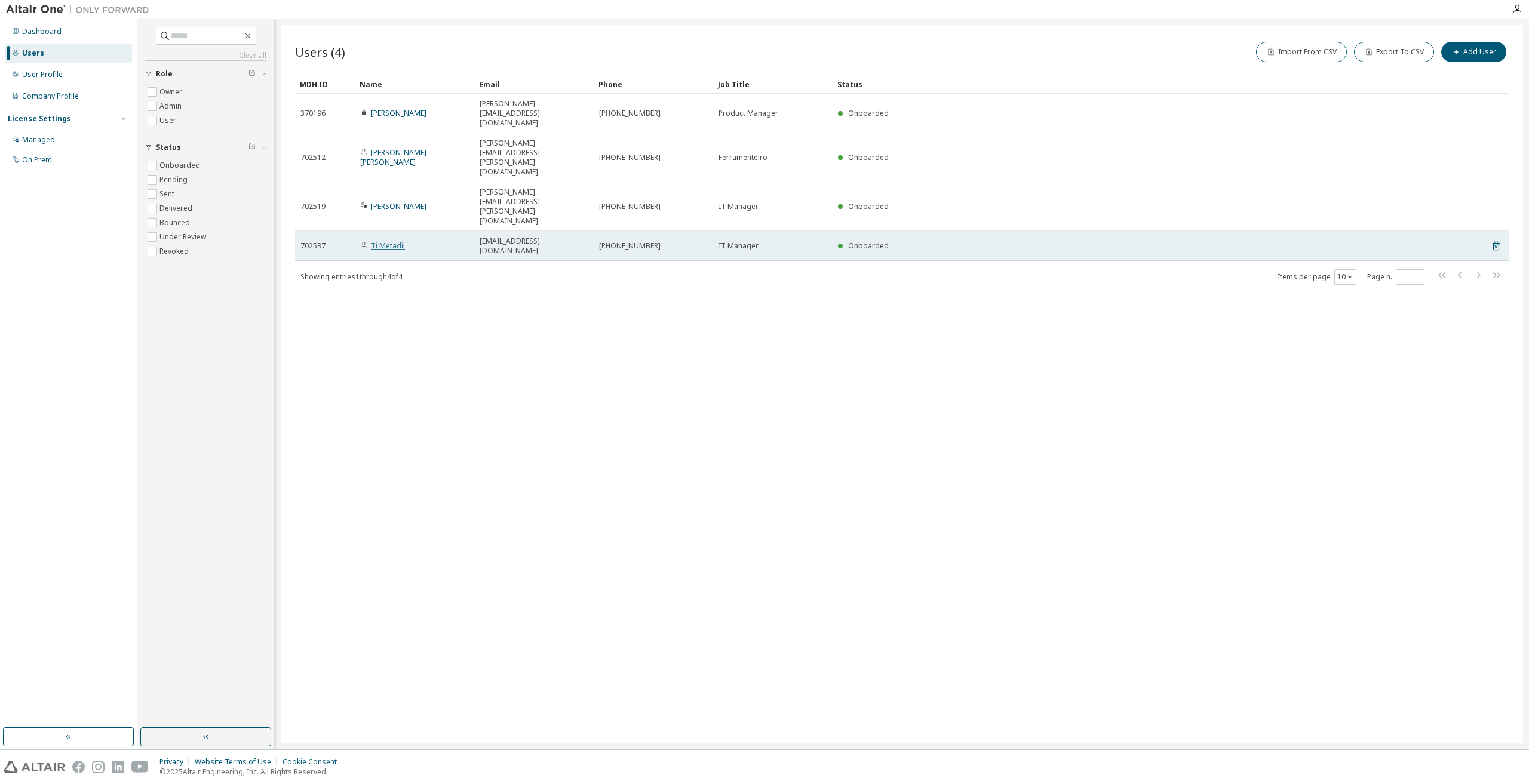
click at [399, 240] on link "Ti Metadil" at bounding box center [387, 246] width 34 height 10
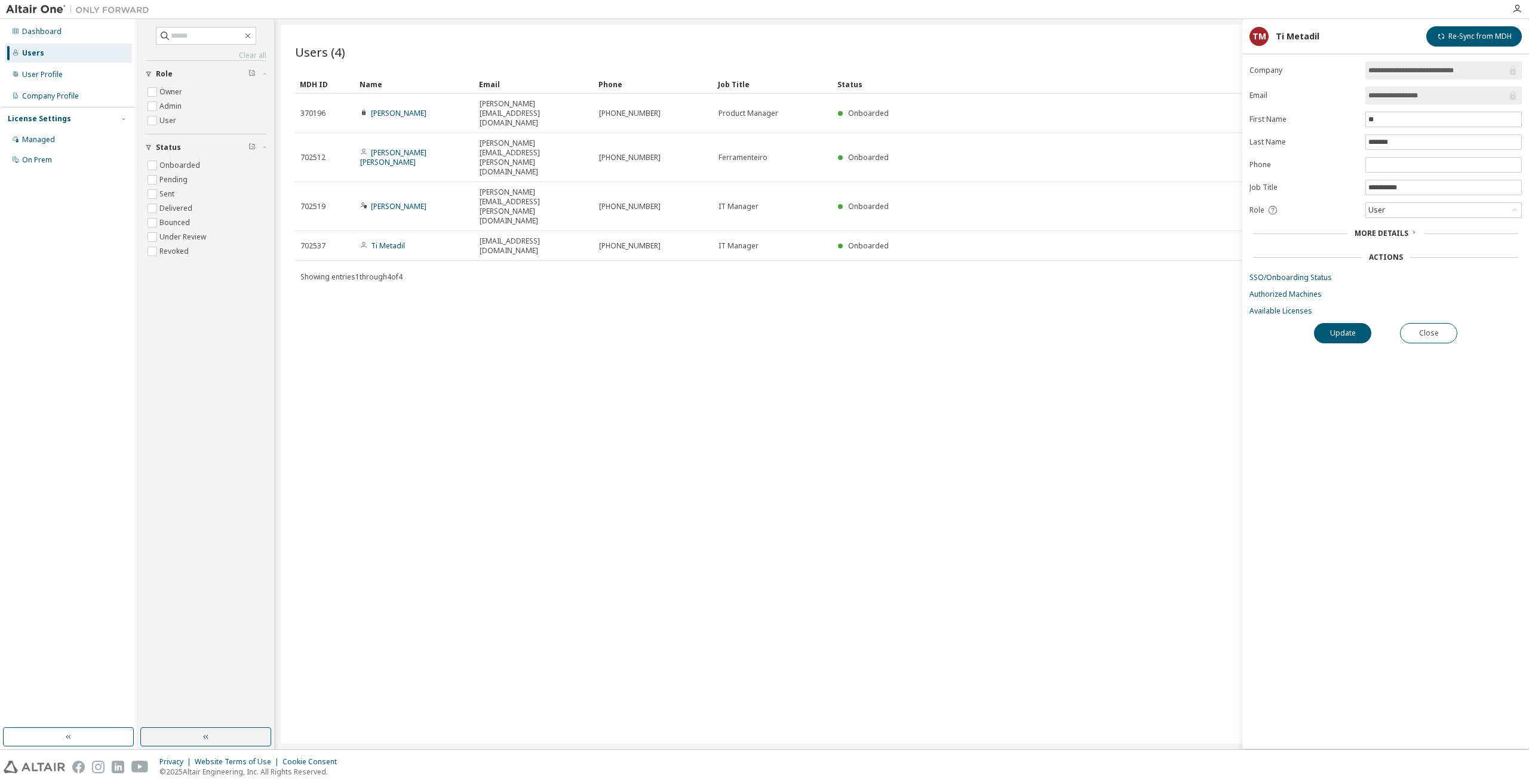
click at [1485, 219] on form "**********" at bounding box center [1386, 189] width 273 height 255
click at [1488, 216] on div "User" at bounding box center [1444, 210] width 155 height 14
click at [1415, 244] on li "Owner" at bounding box center [1444, 241] width 153 height 16
click at [1351, 329] on button "Update" at bounding box center [1342, 332] width 58 height 20
click at [1403, 210] on div "Owner" at bounding box center [1444, 210] width 155 height 14
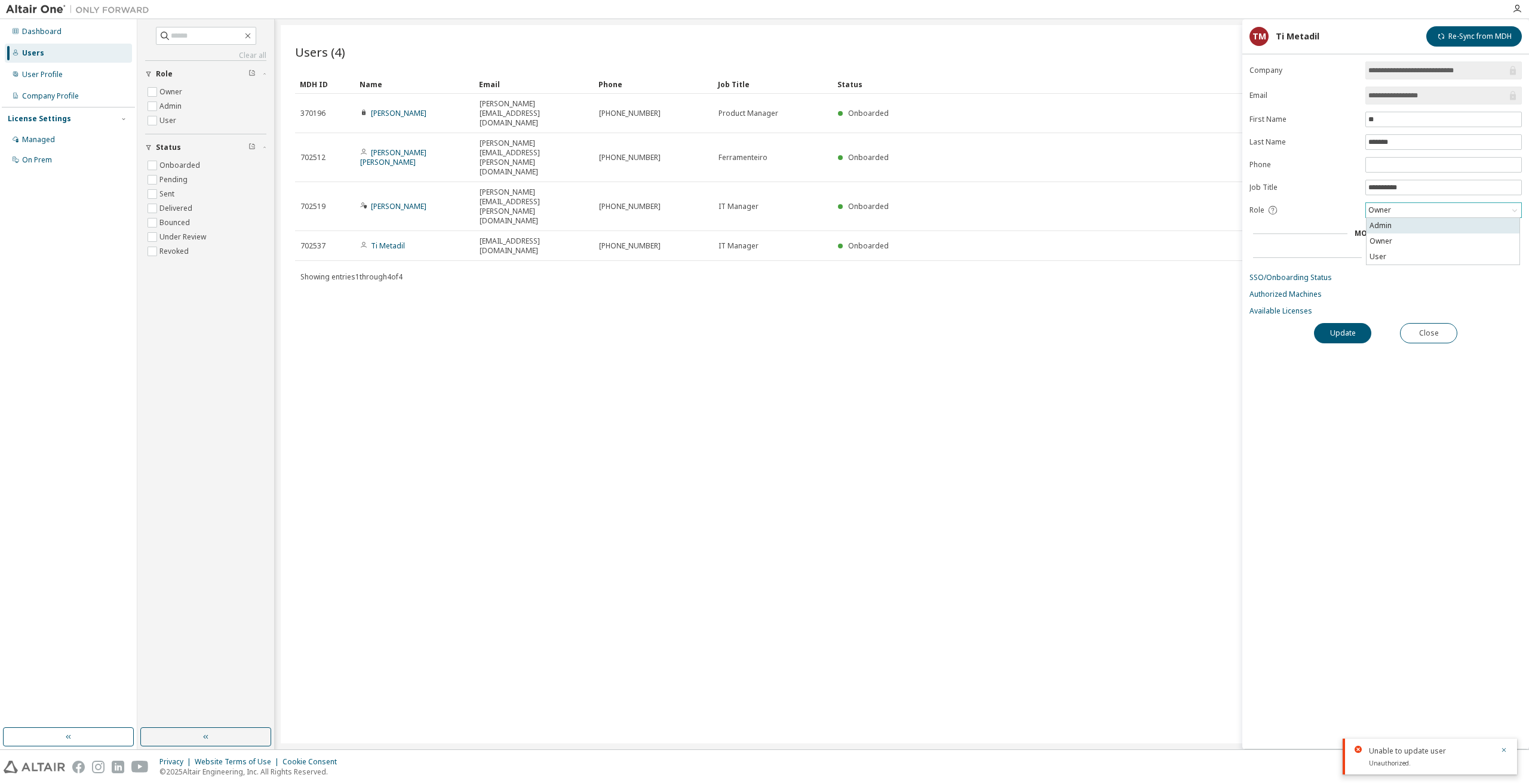
click at [1401, 229] on li "Admin" at bounding box center [1444, 225] width 153 height 16
click at [1345, 332] on button "Update" at bounding box center [1342, 332] width 58 height 20
